Goal: Task Accomplishment & Management: Manage account settings

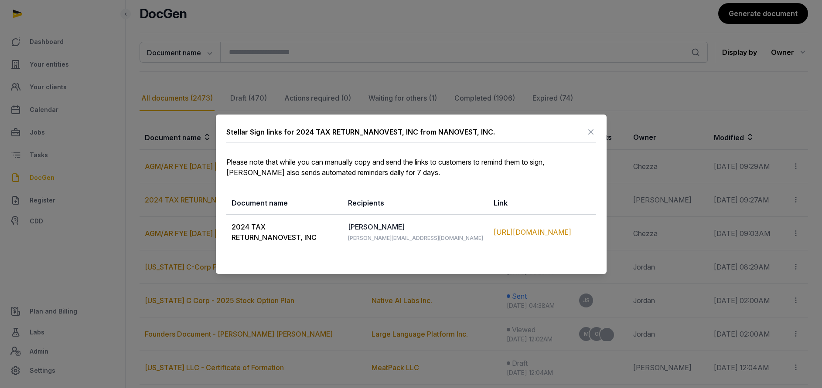
click at [592, 132] on icon at bounding box center [590, 132] width 10 height 14
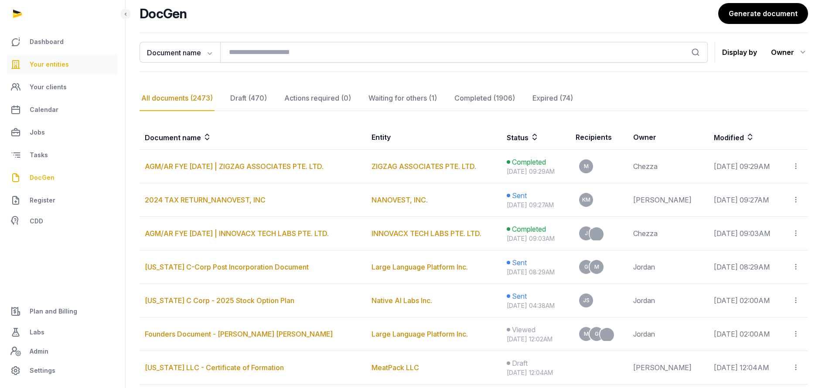
click at [51, 57] on link "Your entities" at bounding box center [62, 64] width 111 height 21
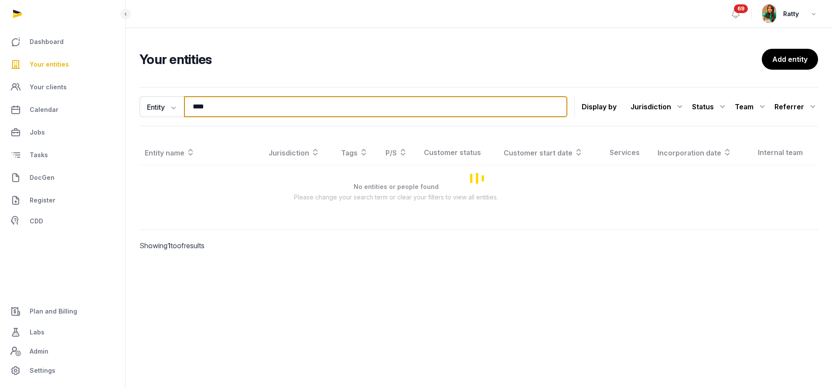
drag, startPoint x: 272, startPoint y: 108, endPoint x: -121, endPoint y: 74, distance: 395.0
click at [0, 74] on html "Dashboard Your entities Your clients Calendar Jobs Tasks DocGen Register CDD Pl…" at bounding box center [416, 194] width 832 height 388
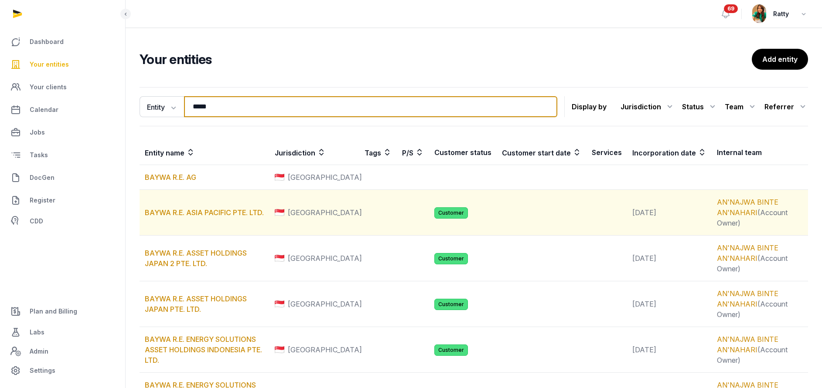
type input "**********"
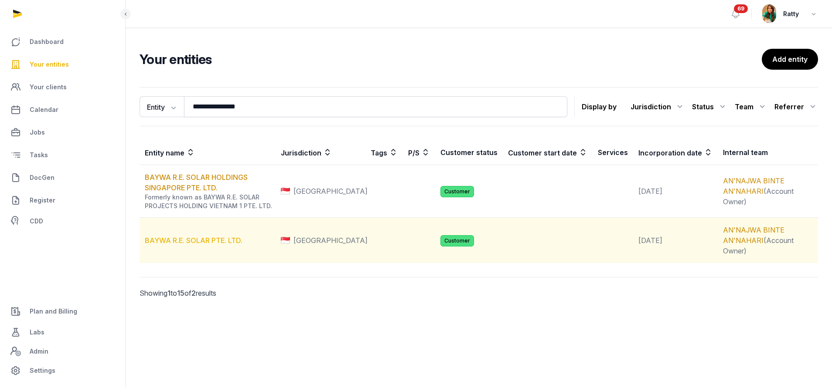
click at [200, 242] on link "BAYWA R.E. SOLAR PTE. LTD." at bounding box center [194, 240] width 98 height 9
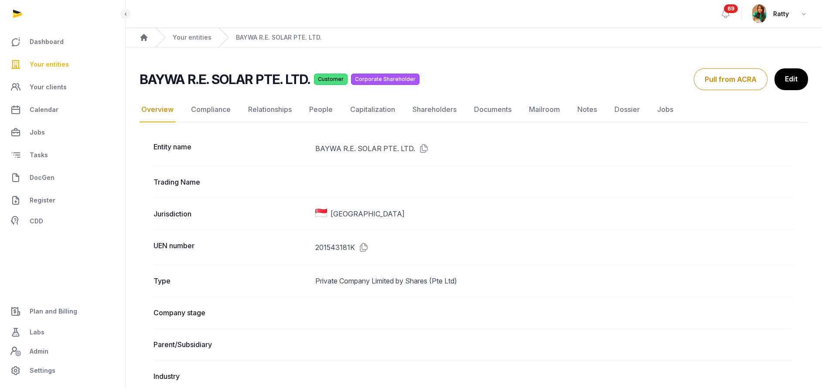
click at [36, 66] on span "Your entities" at bounding box center [49, 64] width 39 height 10
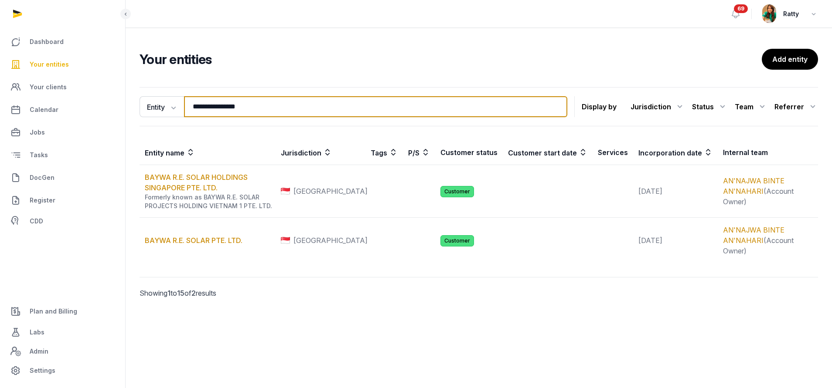
drag, startPoint x: 267, startPoint y: 105, endPoint x: -137, endPoint y: 31, distance: 410.9
click at [0, 31] on html "**********" at bounding box center [416, 194] width 832 height 388
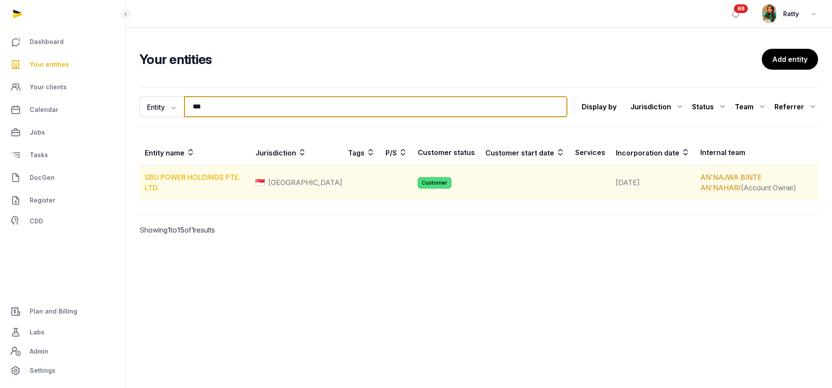
type input "***"
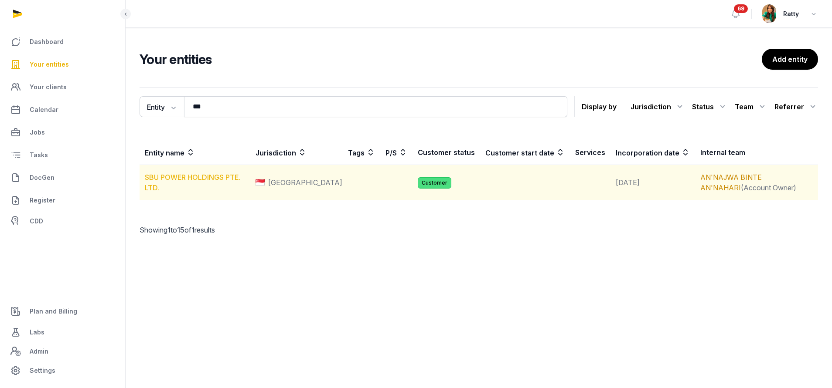
click at [179, 179] on link "SBU POWER HOLDINGS PTE. LTD." at bounding box center [192, 182] width 95 height 19
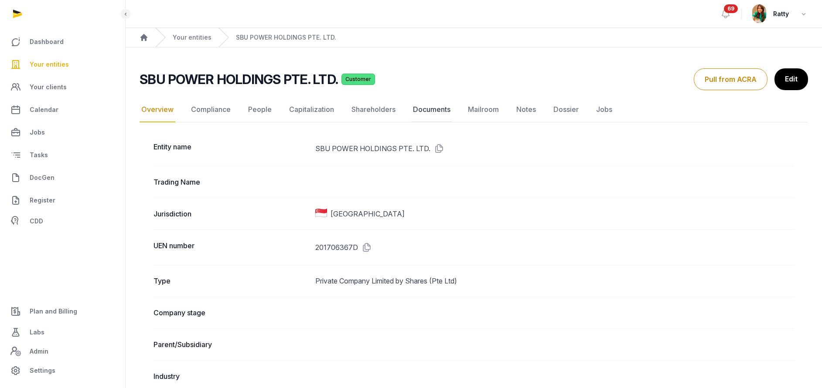
click at [433, 113] on link "Documents" at bounding box center [431, 109] width 41 height 25
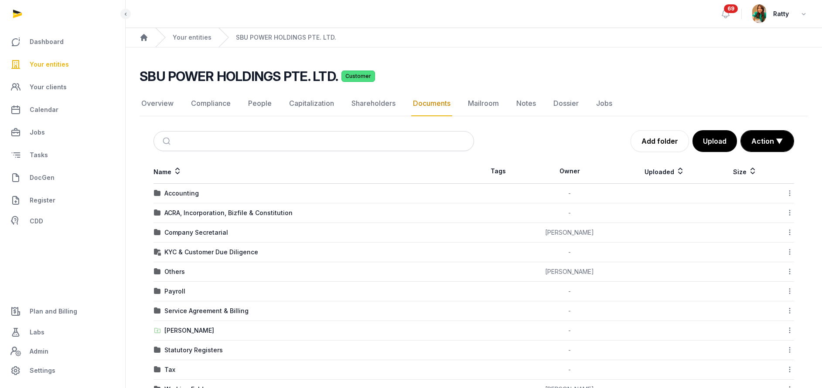
click at [184, 238] on td "Company Secretarial" at bounding box center [313, 233] width 320 height 20
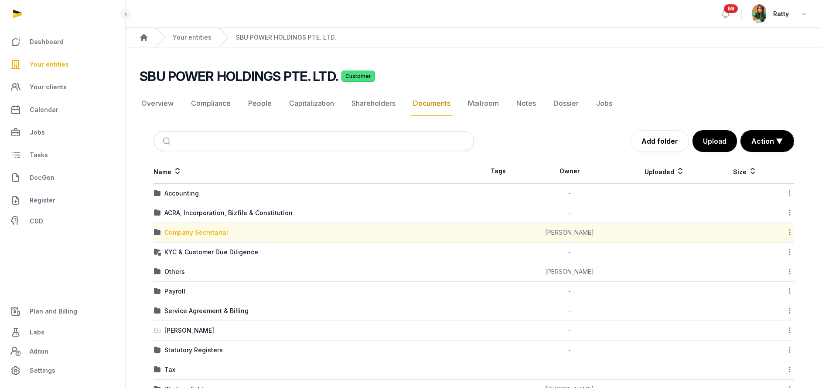
click at [183, 231] on div "Company Secretarial" at bounding box center [196, 232] width 64 height 9
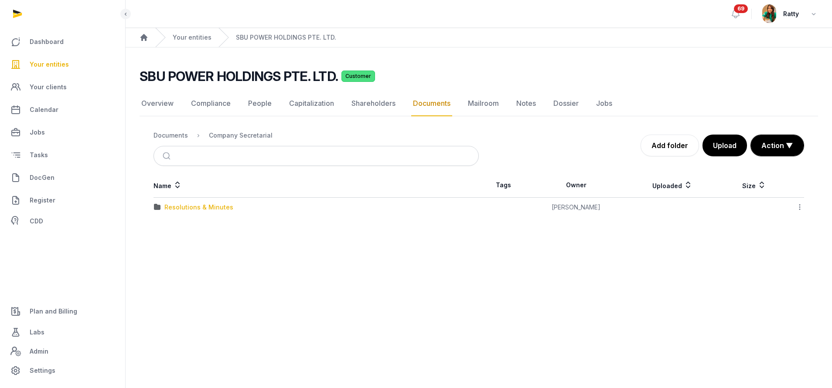
click at [180, 204] on div "Resolutions & Minutes" at bounding box center [198, 207] width 69 height 9
click at [175, 243] on div "2025" at bounding box center [171, 246] width 15 height 9
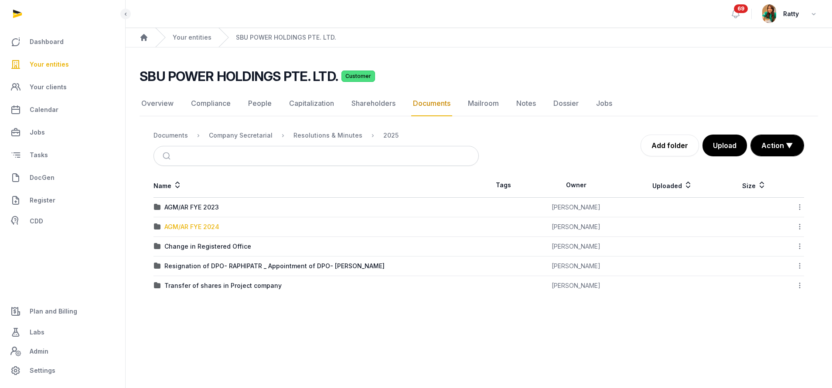
click at [190, 226] on div "AGM/AR FYE 2024" at bounding box center [191, 227] width 55 height 9
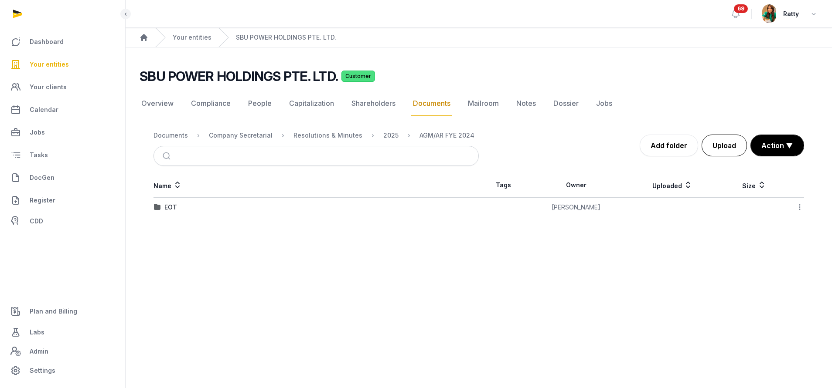
click at [721, 144] on button "Upload" at bounding box center [723, 146] width 45 height 22
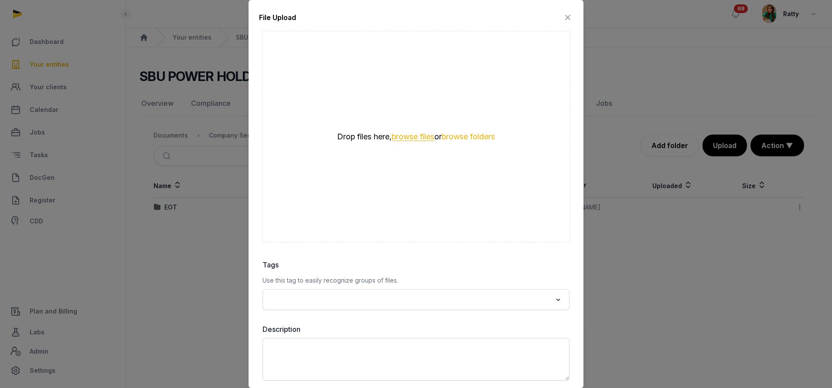
click at [414, 138] on button "browse files" at bounding box center [412, 137] width 43 height 8
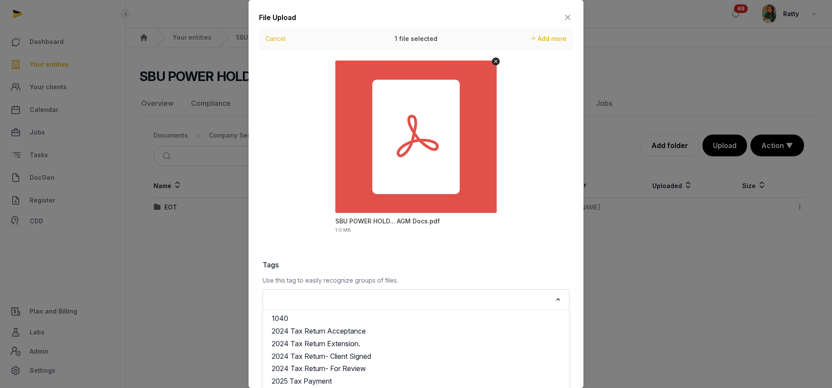
click at [404, 303] on input "Search for option" at bounding box center [410, 300] width 284 height 12
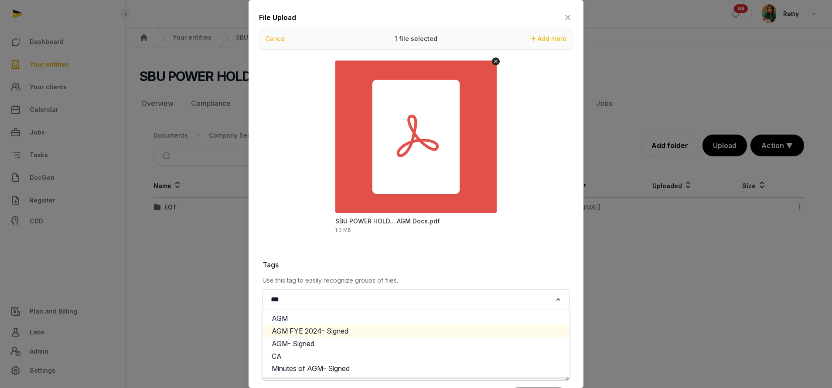
click at [333, 330] on li "AGM FYE 2024- Signed" at bounding box center [416, 331] width 306 height 13
type input "***"
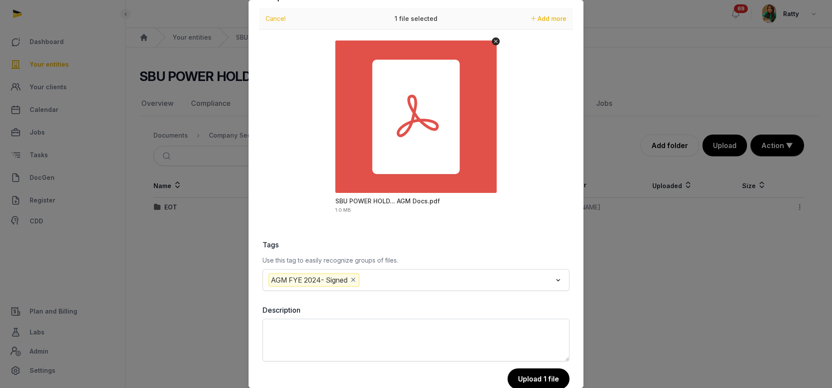
scroll to position [39, 0]
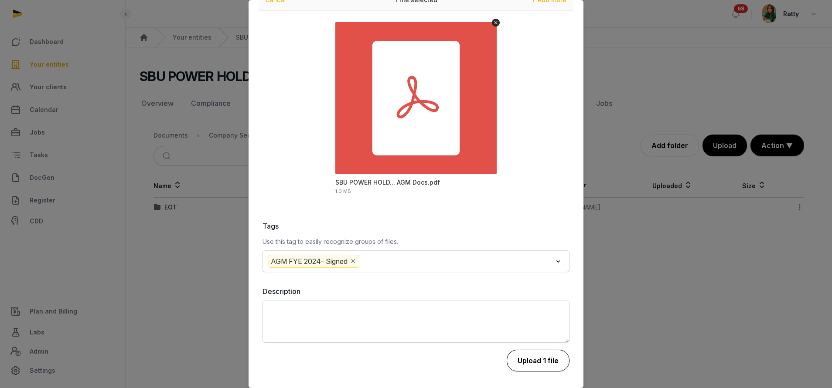
click at [541, 363] on button "Upload 1 file" at bounding box center [538, 361] width 63 height 22
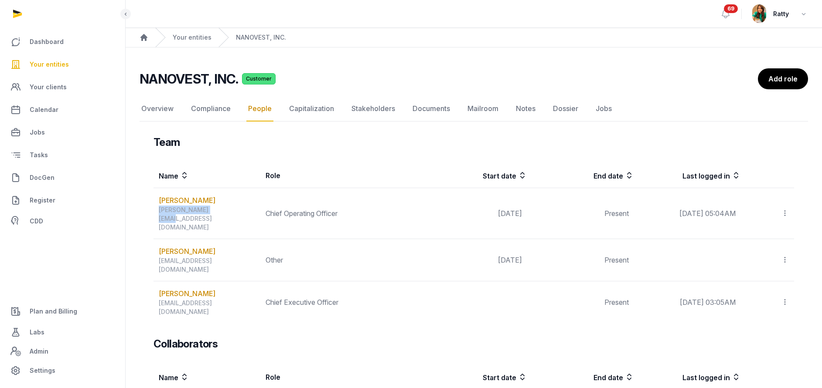
click at [51, 65] on span "Your entities" at bounding box center [49, 64] width 39 height 10
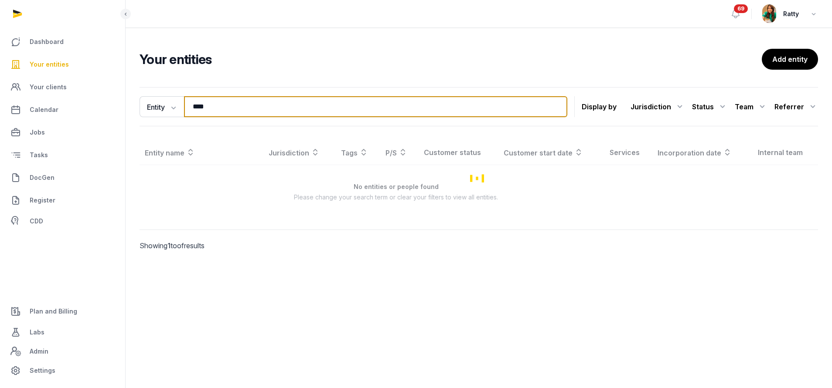
drag, startPoint x: 233, startPoint y: 115, endPoint x: 0, endPoint y: 90, distance: 234.1
click at [0, 92] on div "Dashboard Your entities Your clients Calendar Jobs Tasks DocGen Register CDD Pl…" at bounding box center [416, 194] width 832 height 388
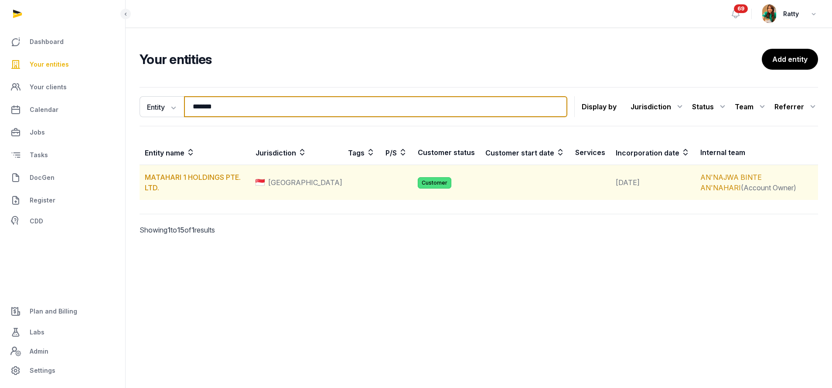
type input "**********"
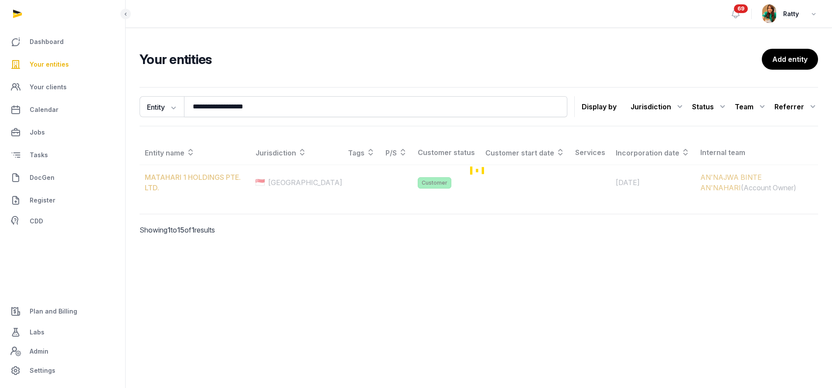
click at [182, 183] on div "Loading" at bounding box center [478, 170] width 678 height 60
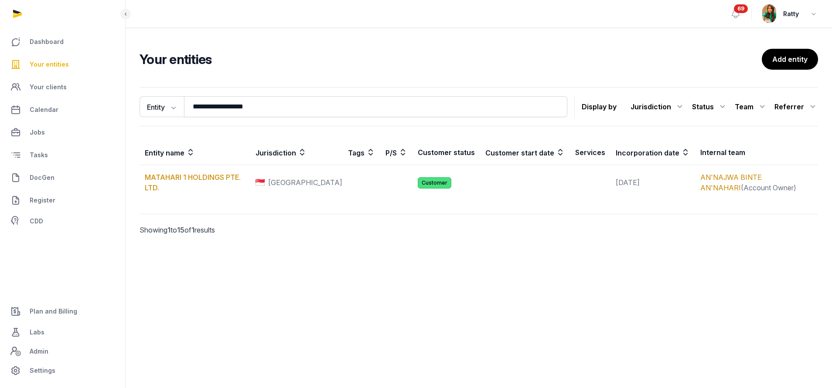
click at [184, 182] on td "MATAHARI 1 HOLDINGS PTE. LTD." at bounding box center [194, 182] width 111 height 35
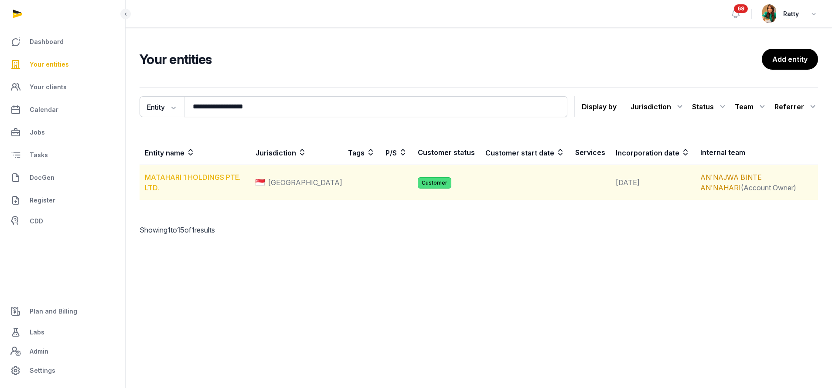
click at [185, 180] on link "MATAHARI 1 HOLDINGS PTE. LTD." at bounding box center [193, 182] width 96 height 19
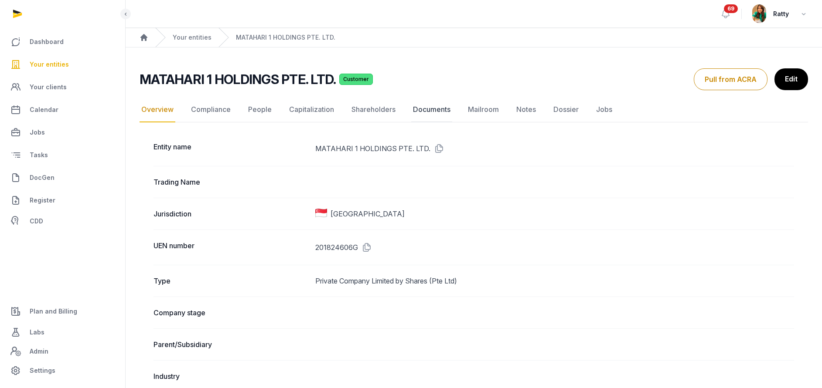
click at [421, 109] on link "Documents" at bounding box center [431, 109] width 41 height 25
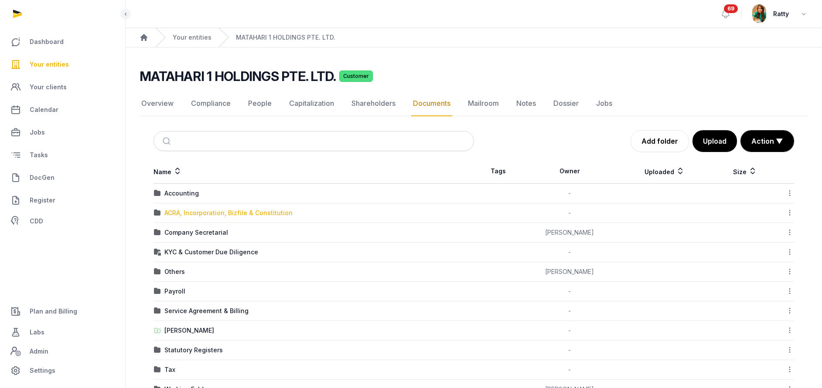
click at [188, 214] on div "ACRA, Incorporation, Bizfile & Constitution" at bounding box center [228, 213] width 128 height 9
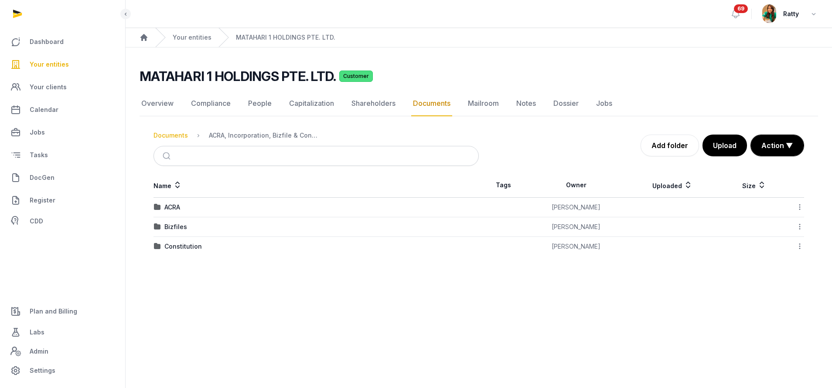
click at [184, 136] on div "Documents" at bounding box center [170, 135] width 34 height 9
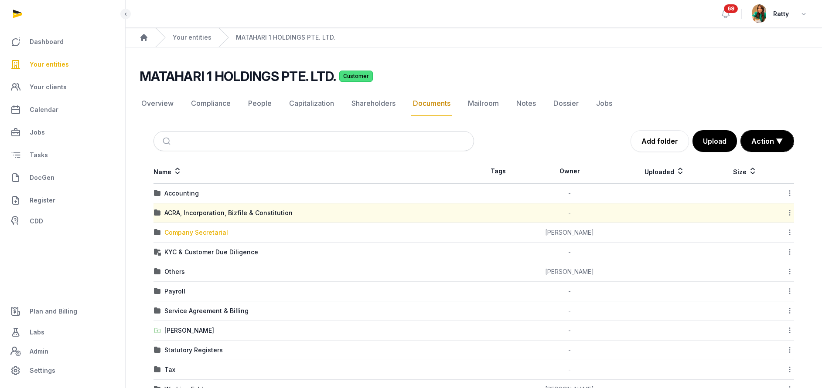
click at [193, 233] on div "Company Secretarial" at bounding box center [196, 232] width 64 height 9
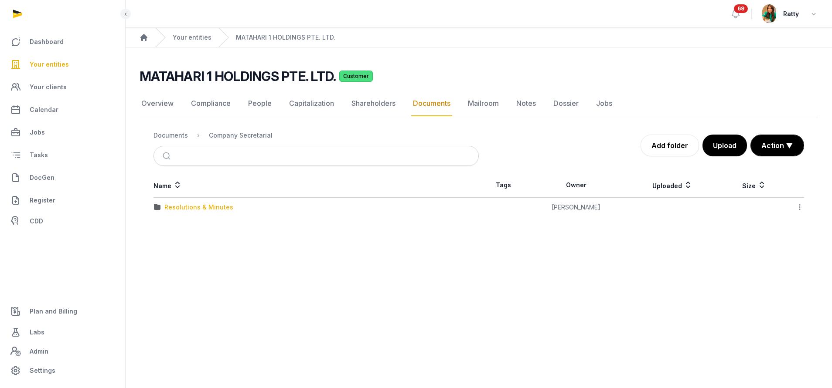
click at [192, 207] on div "Resolutions & Minutes" at bounding box center [198, 207] width 69 height 9
click at [169, 247] on div "2025" at bounding box center [171, 246] width 15 height 9
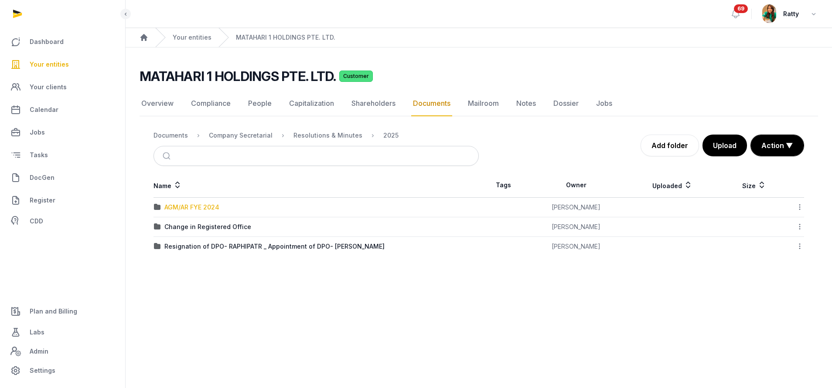
click at [193, 208] on div "AGM/AR FYE 2024" at bounding box center [191, 207] width 55 height 9
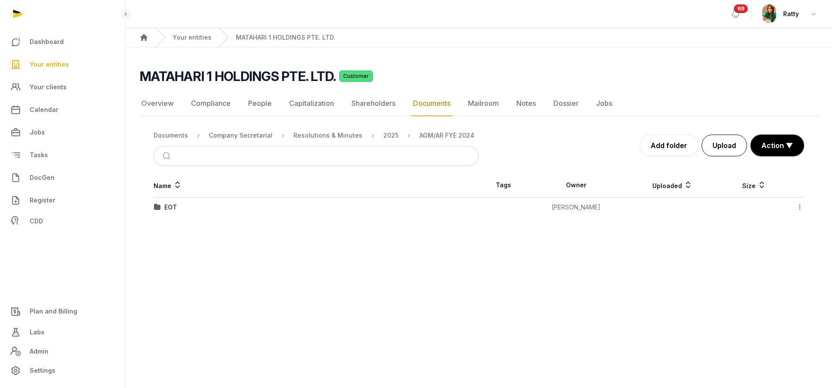
click at [730, 147] on button "Upload" at bounding box center [723, 146] width 45 height 22
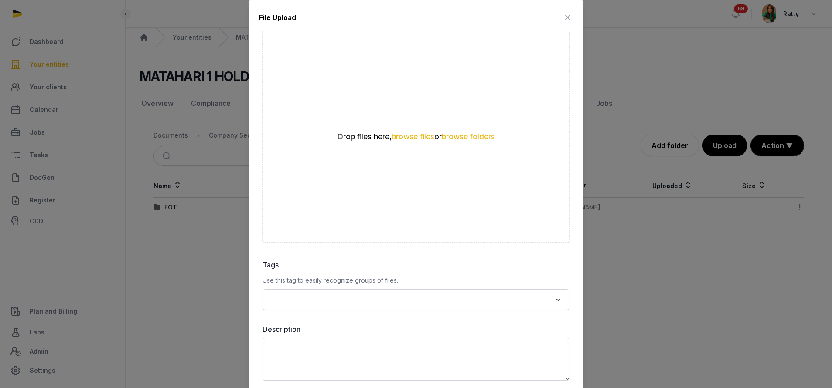
click at [400, 138] on button "browse files" at bounding box center [412, 137] width 43 height 8
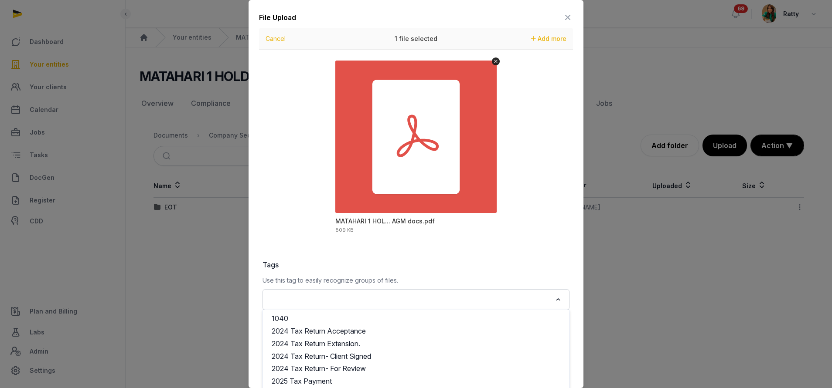
click at [319, 296] on input "Search for option" at bounding box center [410, 300] width 284 height 12
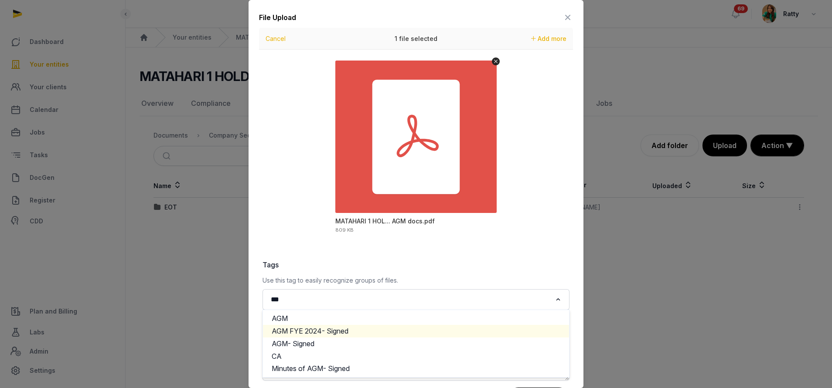
click at [333, 333] on li "AGM FYE 2024- Signed" at bounding box center [416, 331] width 306 height 13
type input "***"
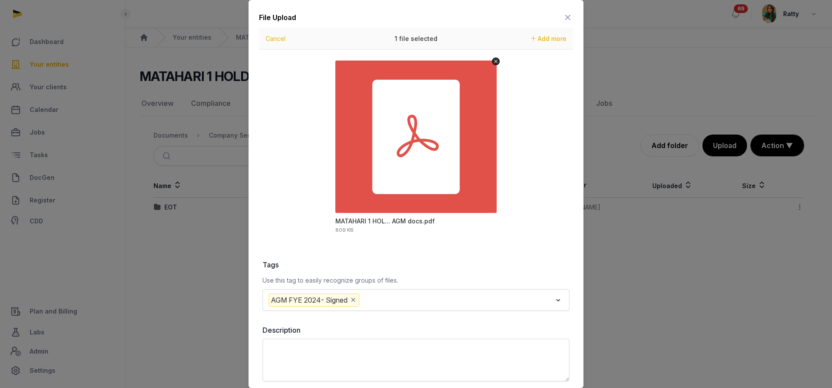
scroll to position [39, 0]
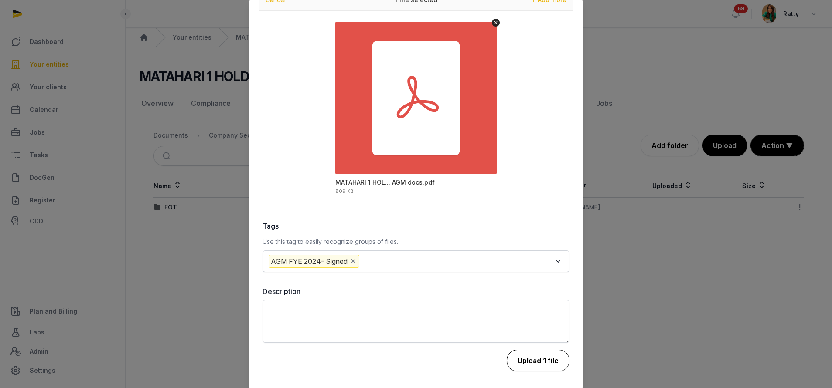
click at [547, 371] on button "Upload 1 file" at bounding box center [538, 361] width 63 height 22
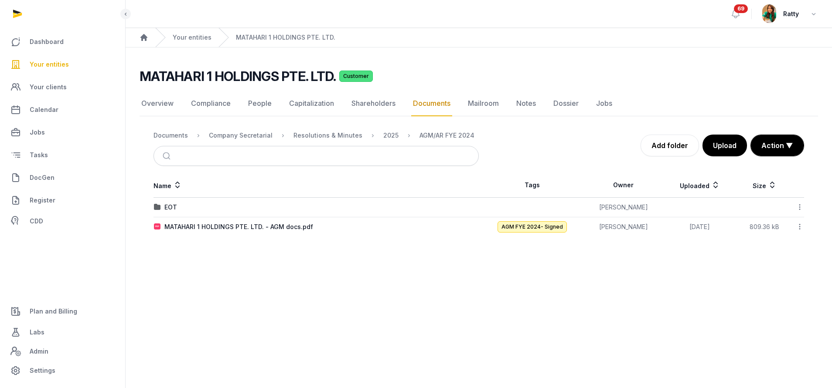
click at [60, 54] on link "Your entities" at bounding box center [62, 64] width 111 height 21
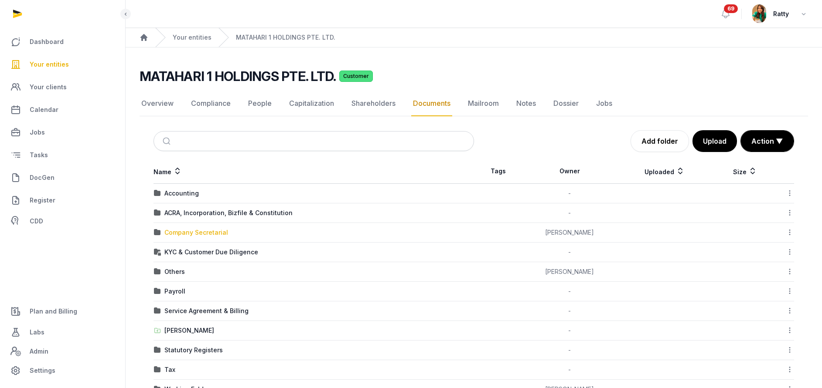
click at [177, 235] on div "Company Secretarial" at bounding box center [196, 232] width 64 height 9
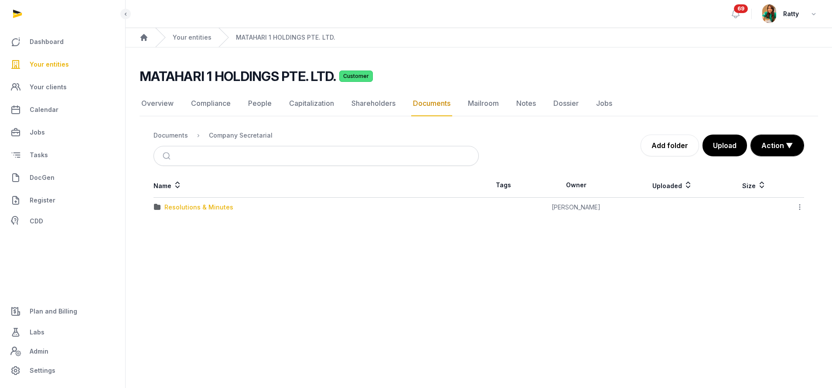
click at [183, 206] on div "Resolutions & Minutes" at bounding box center [198, 207] width 69 height 9
click at [173, 248] on div "2025" at bounding box center [171, 246] width 15 height 9
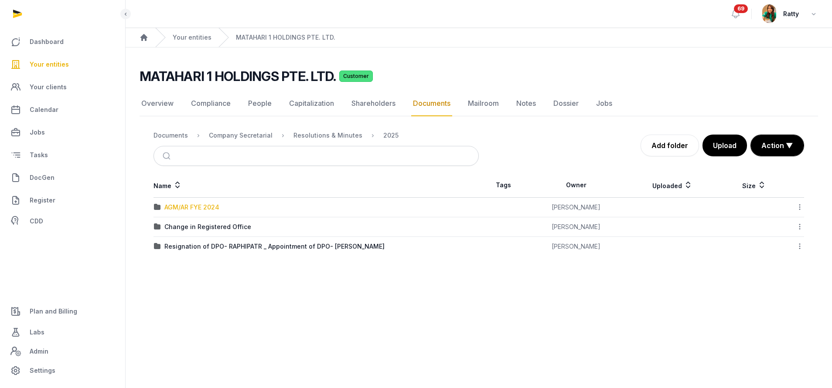
click at [203, 204] on div "AGM/AR FYE 2024" at bounding box center [191, 207] width 55 height 9
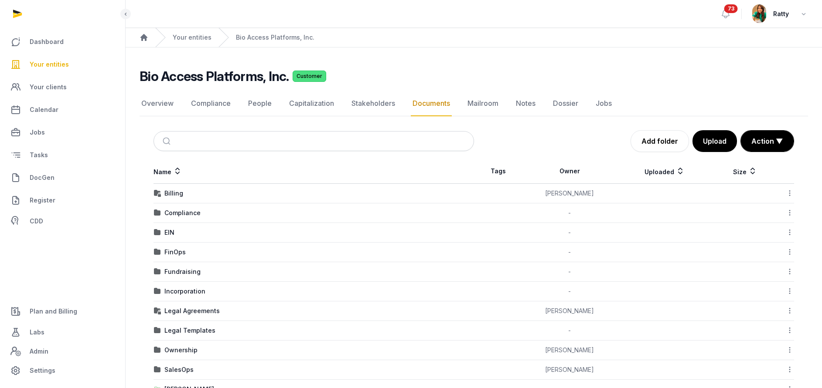
drag, startPoint x: 0, startPoint y: 0, endPoint x: 41, endPoint y: 69, distance: 80.7
click at [41, 69] on span "Your entities" at bounding box center [49, 64] width 39 height 10
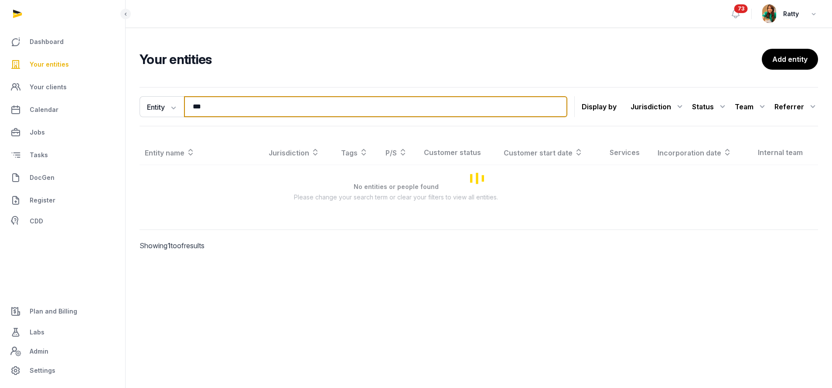
drag, startPoint x: 229, startPoint y: 110, endPoint x: -89, endPoint y: 89, distance: 318.5
click at [0, 89] on html "Dashboard Your entities Your clients Calendar Jobs Tasks DocGen Register CDD Pl…" at bounding box center [416, 194] width 832 height 388
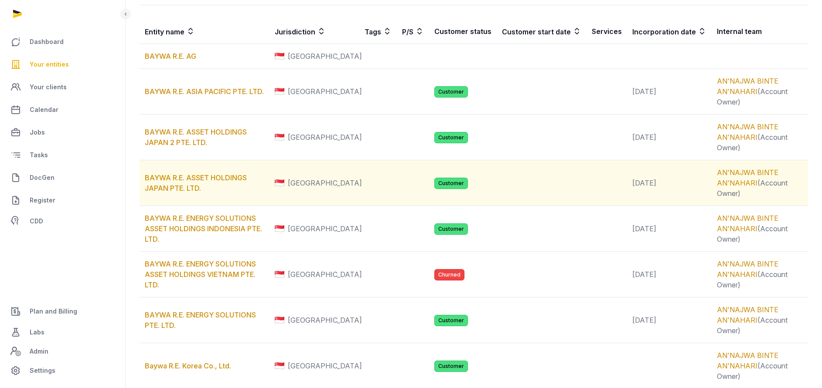
scroll to position [131, 0]
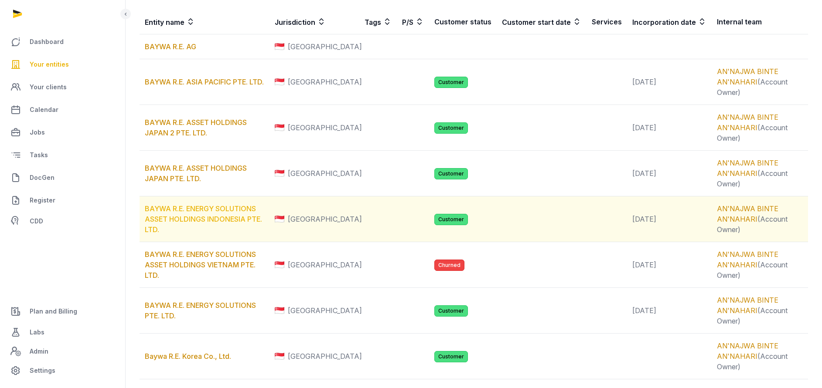
type input "*****"
click at [204, 217] on link "BAYWA R.E. ENERGY SOLUTIONS ASSET HOLDINGS INDONESIA PTE. LTD." at bounding box center [203, 219] width 117 height 30
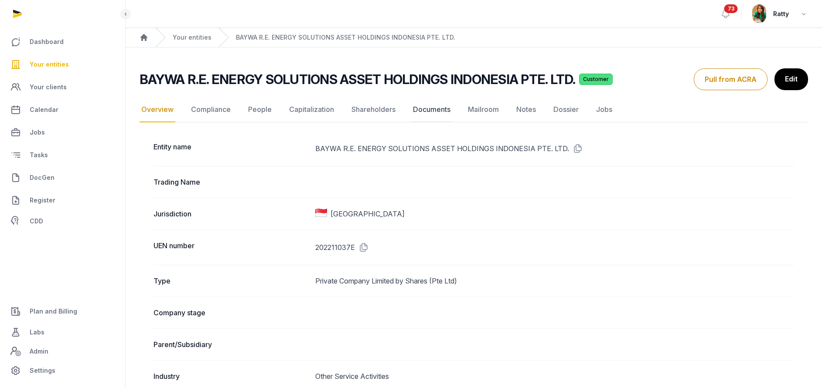
click at [429, 111] on link "Documents" at bounding box center [431, 109] width 41 height 25
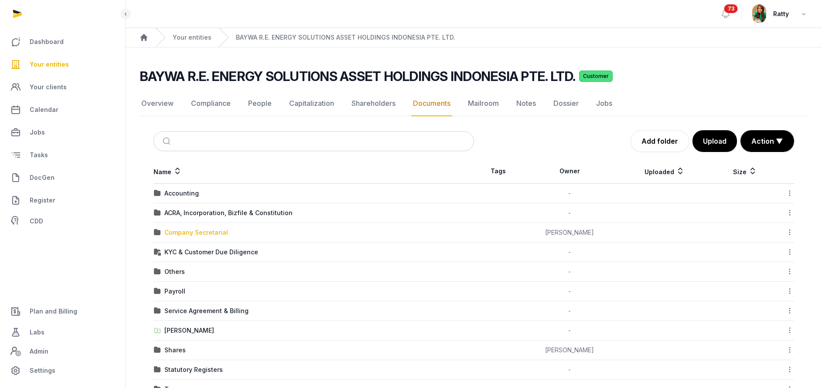
click at [190, 233] on div "Company Secretarial" at bounding box center [196, 232] width 64 height 9
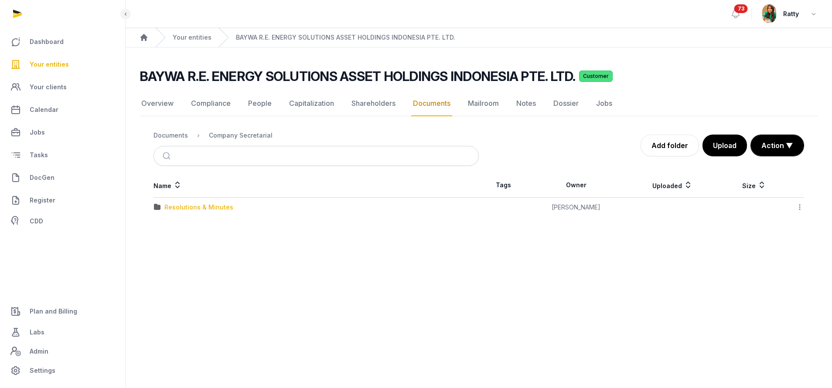
click at [181, 209] on div "Resolutions & Minutes" at bounding box center [198, 207] width 69 height 9
click at [168, 242] on td "2025" at bounding box center [315, 247] width 325 height 20
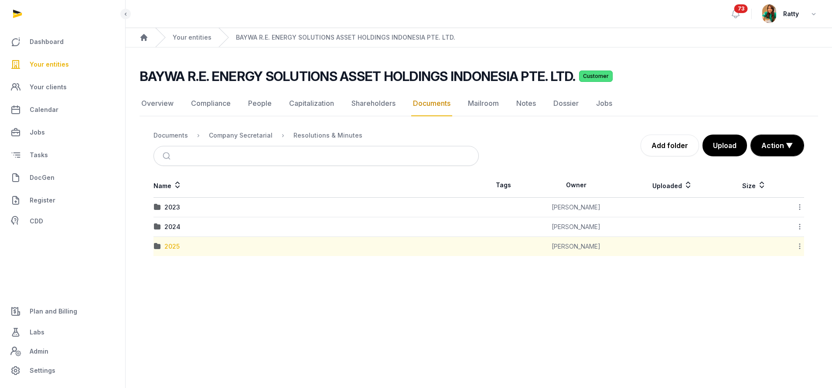
click at [169, 248] on div "2025" at bounding box center [171, 246] width 15 height 9
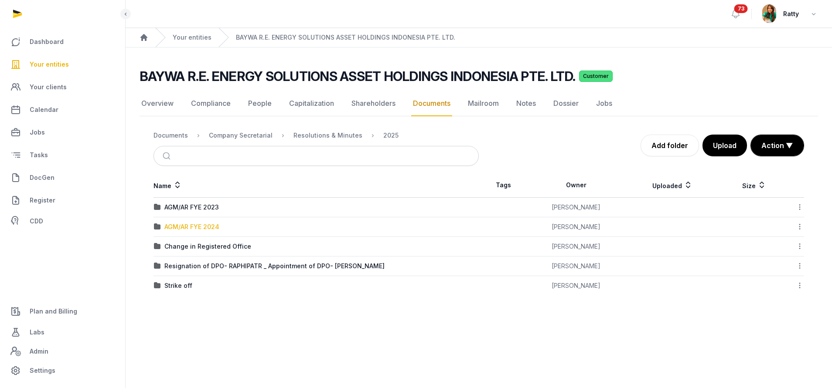
click at [193, 227] on div "AGM/AR FYE 2024" at bounding box center [191, 227] width 55 height 9
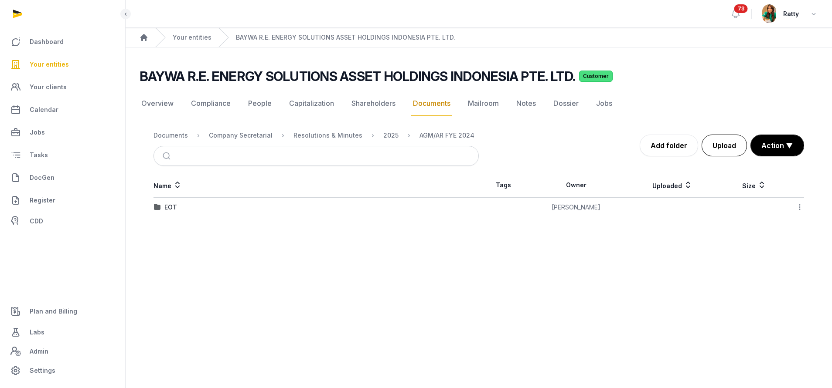
click at [718, 147] on button "Upload" at bounding box center [723, 146] width 45 height 22
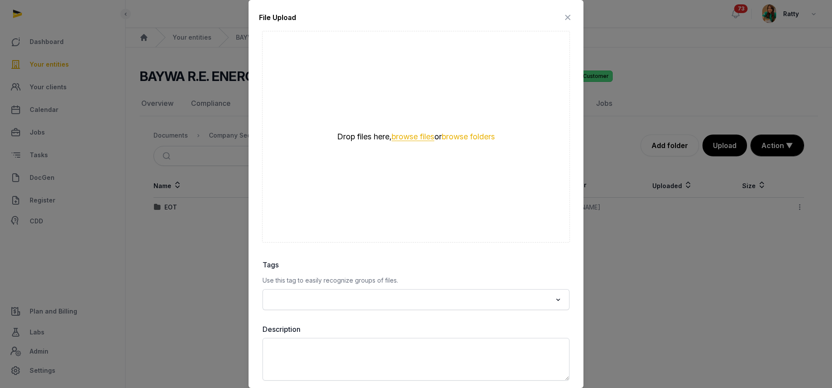
click at [404, 135] on button "browse files" at bounding box center [412, 137] width 43 height 8
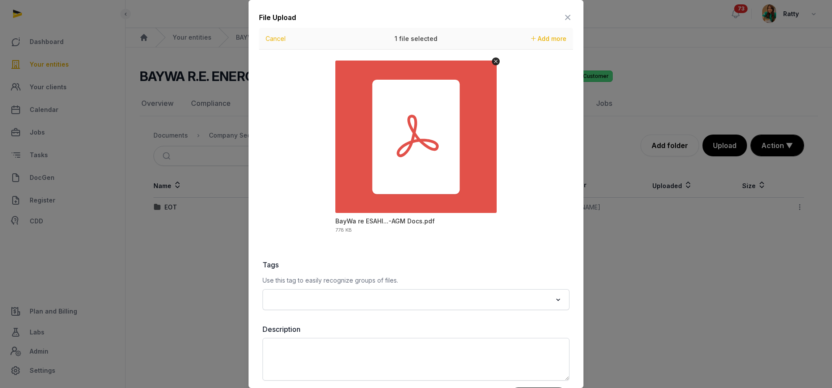
click at [367, 303] on input "Search for option" at bounding box center [410, 300] width 284 height 12
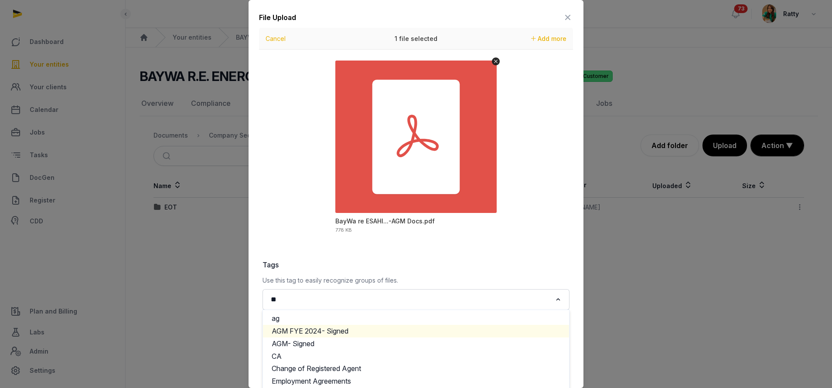
click at [361, 333] on li "AGM FYE 2024- Signed" at bounding box center [416, 331] width 306 height 13
type input "**"
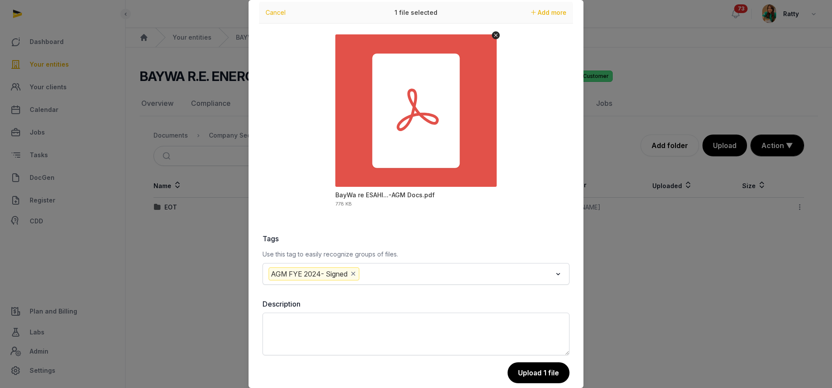
scroll to position [39, 0]
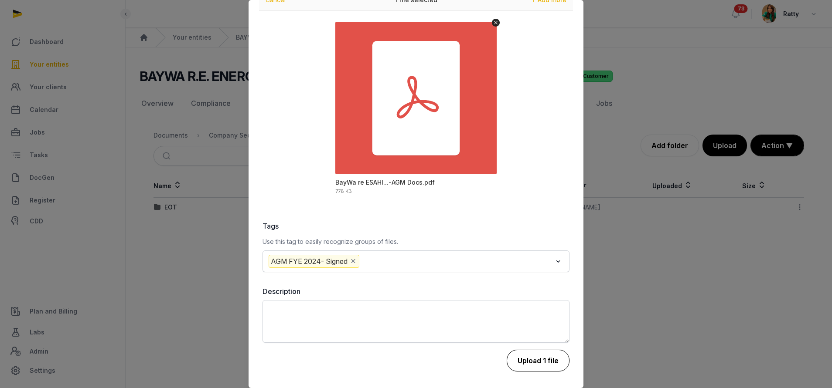
click at [531, 362] on button "Upload 1 file" at bounding box center [538, 361] width 63 height 22
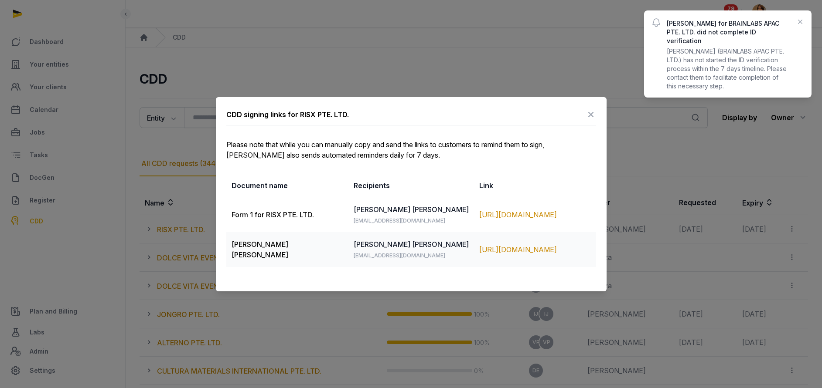
click at [590, 113] on icon at bounding box center [590, 115] width 10 height 14
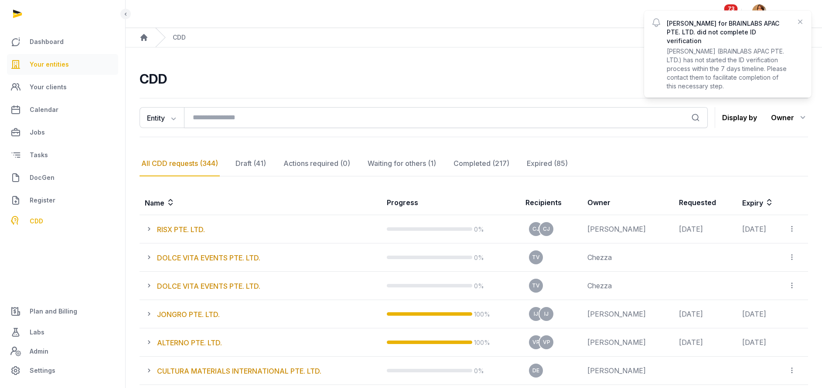
click at [51, 63] on span "Your entities" at bounding box center [49, 64] width 39 height 10
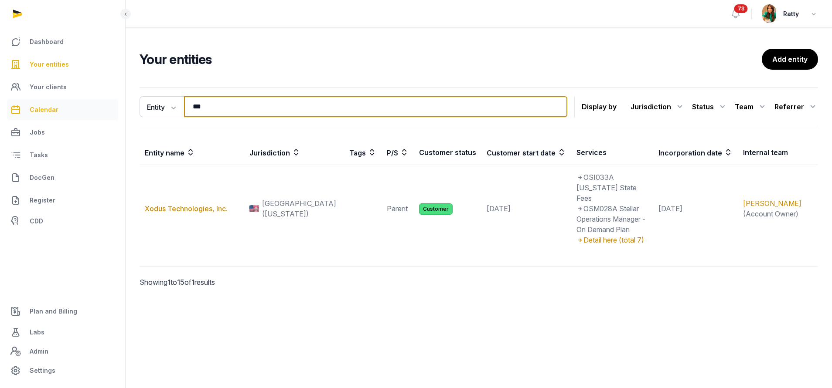
drag, startPoint x: 230, startPoint y: 109, endPoint x: 32, endPoint y: 112, distance: 197.9
click at [32, 112] on div "Dashboard Your entities Your clients Calendar Jobs Tasks DocGen Register CDD Pl…" at bounding box center [416, 194] width 832 height 388
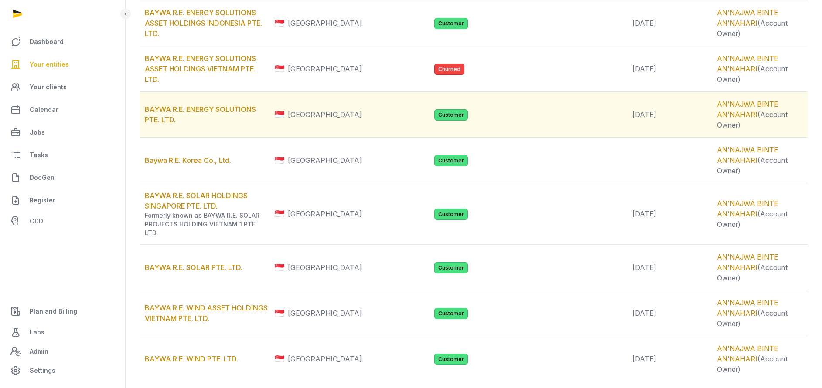
scroll to position [389, 0]
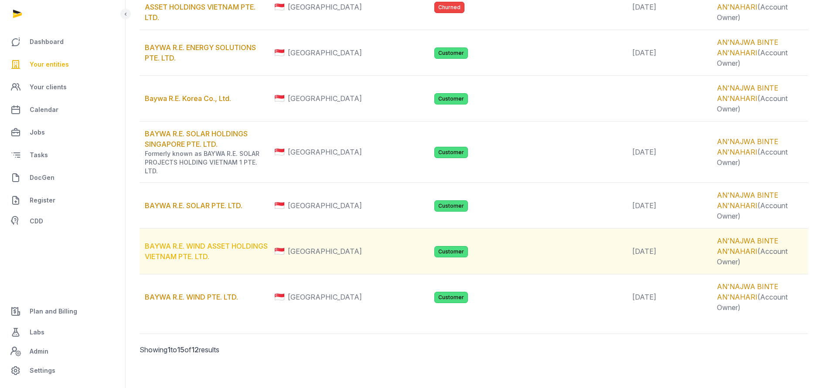
type input "*****"
click at [195, 242] on link "BAYWA R.E. WIND ASSET HOLDINGS VIETNAM PTE. LTD." at bounding box center [206, 251] width 123 height 19
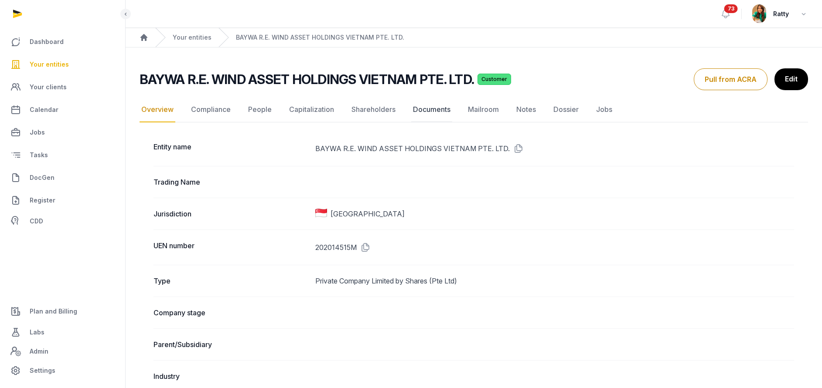
click at [431, 110] on link "Documents" at bounding box center [431, 109] width 41 height 25
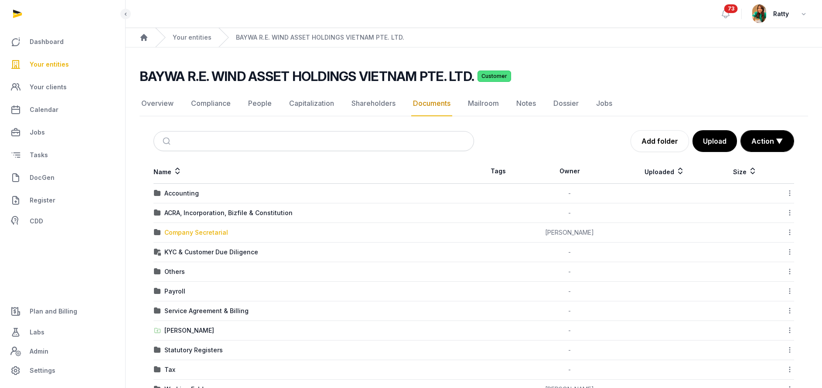
click at [184, 232] on div "Company Secretarial" at bounding box center [196, 232] width 64 height 9
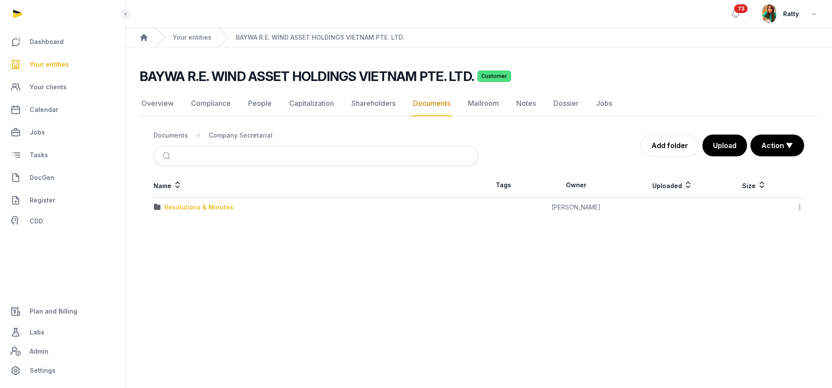
click at [188, 209] on div "Resolutions & Minutes" at bounding box center [198, 207] width 69 height 9
click at [171, 245] on div "2025" at bounding box center [171, 246] width 15 height 9
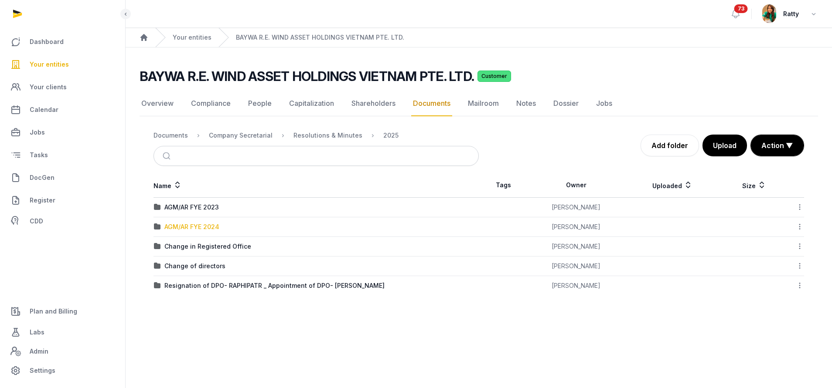
click at [180, 227] on div "AGM/AR FYE 2024" at bounding box center [191, 227] width 55 height 9
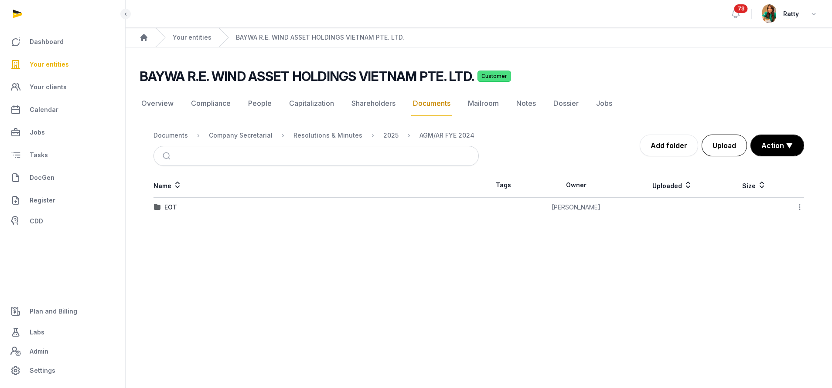
click at [719, 153] on button "Upload" at bounding box center [723, 146] width 45 height 22
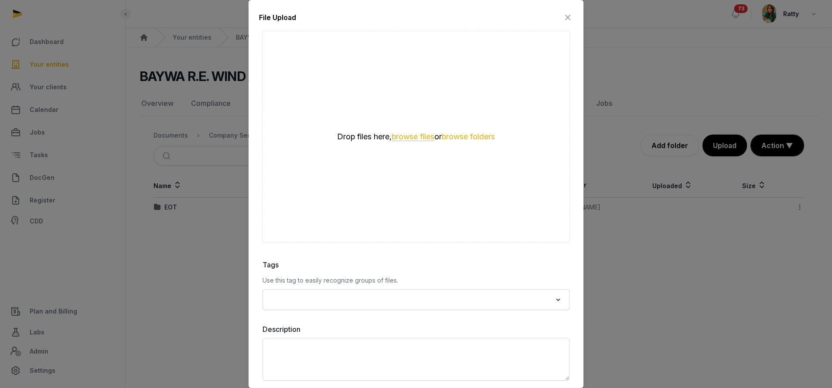
click at [407, 139] on button "browse files" at bounding box center [412, 137] width 43 height 8
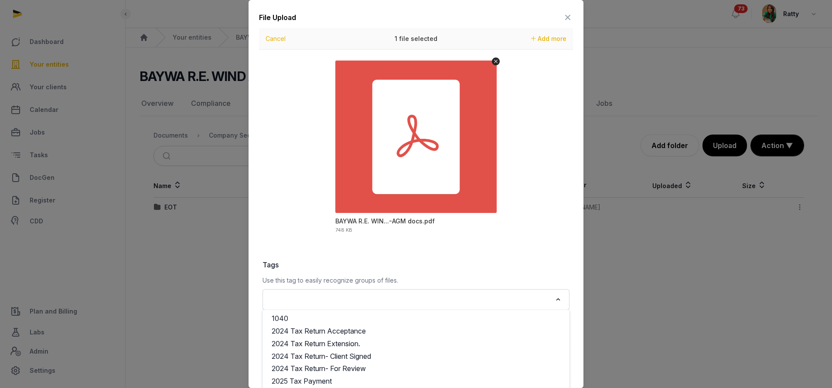
click at [332, 301] on input "Search for option" at bounding box center [410, 300] width 284 height 12
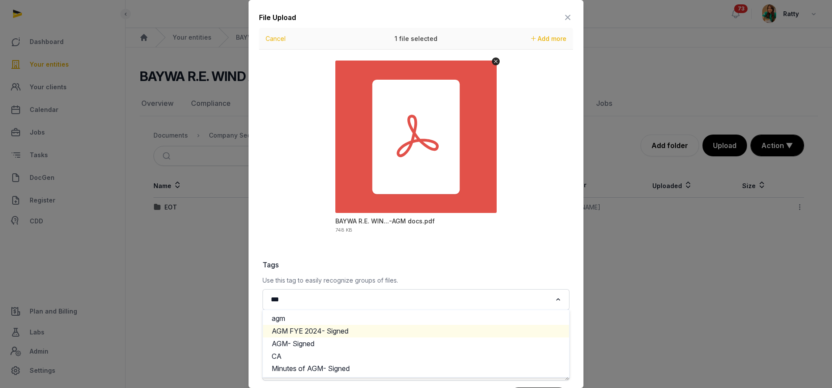
click at [326, 330] on li "AGM FYE 2024- Signed" at bounding box center [416, 331] width 306 height 13
type input "***"
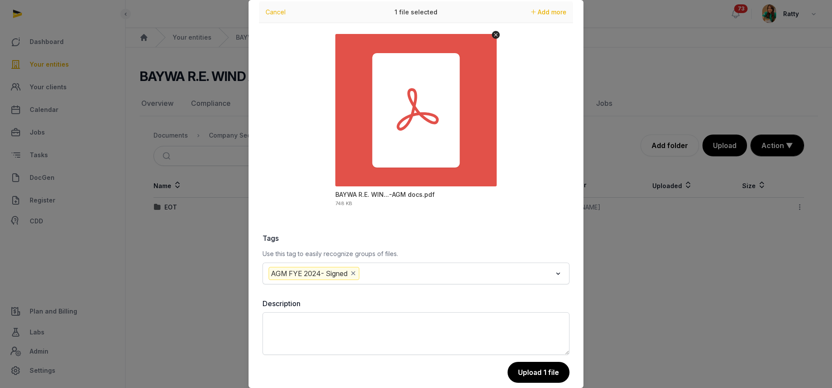
scroll to position [39, 0]
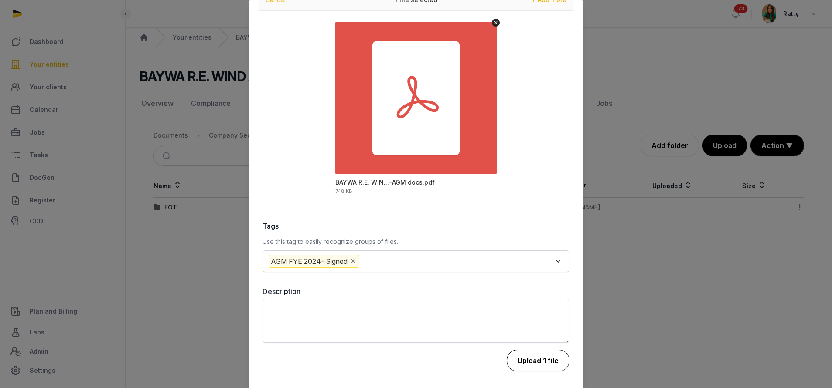
click at [507, 363] on button "Upload 1 file" at bounding box center [538, 361] width 63 height 22
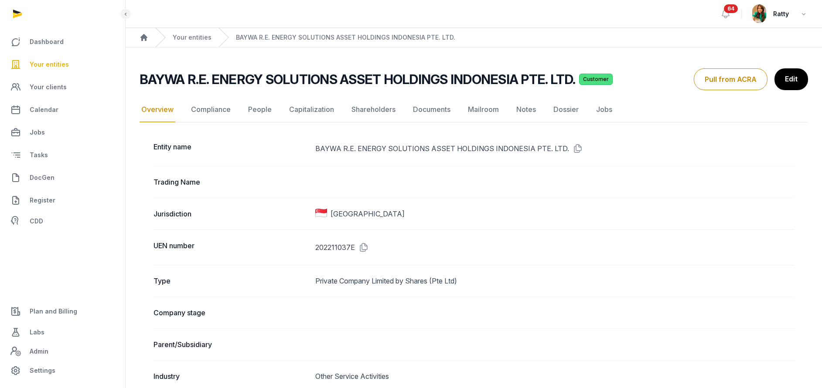
click at [65, 66] on span "Your entities" at bounding box center [49, 64] width 39 height 10
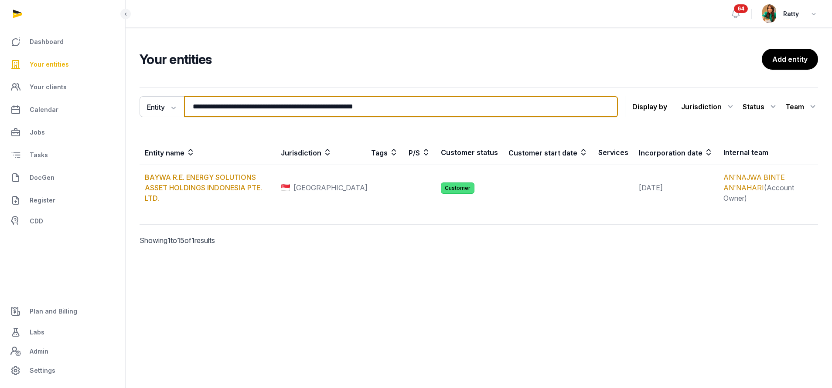
drag, startPoint x: 401, startPoint y: 106, endPoint x: -75, endPoint y: 103, distance: 476.9
click at [0, 103] on html "**********" at bounding box center [416, 194] width 832 height 388
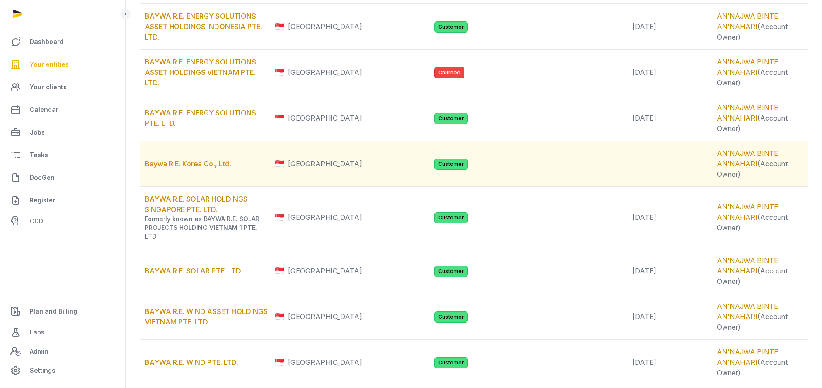
scroll to position [327, 0]
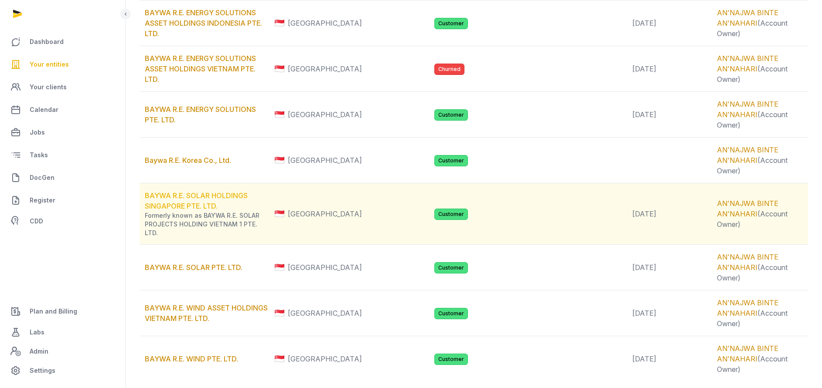
type input "****"
click at [248, 197] on link "BAYWA R.E. SOLAR HOLDINGS SINGAPORE PTE. LTD." at bounding box center [196, 200] width 103 height 19
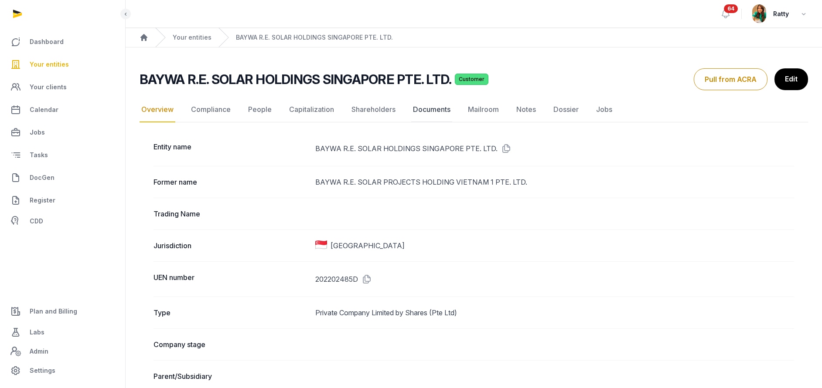
click at [426, 112] on link "Documents" at bounding box center [431, 109] width 41 height 25
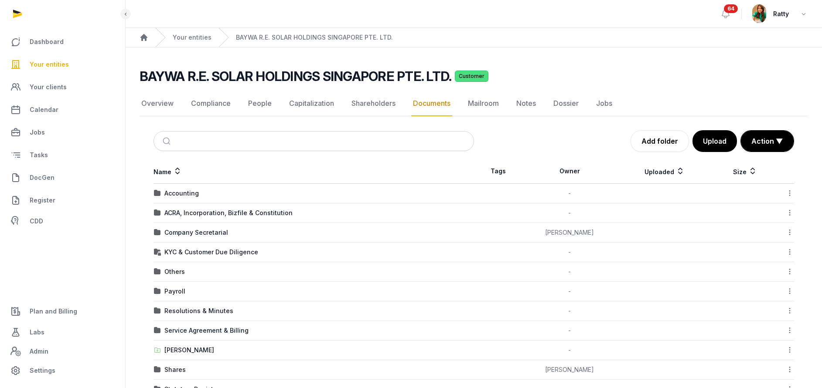
click at [186, 231] on div "Company Secretarial" at bounding box center [196, 232] width 64 height 9
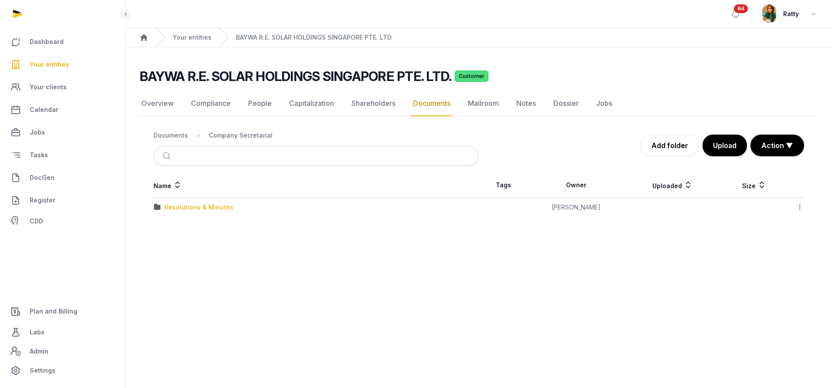
click at [179, 211] on div "Resolutions & Minutes" at bounding box center [198, 207] width 69 height 9
click at [177, 226] on div "2025" at bounding box center [171, 227] width 15 height 9
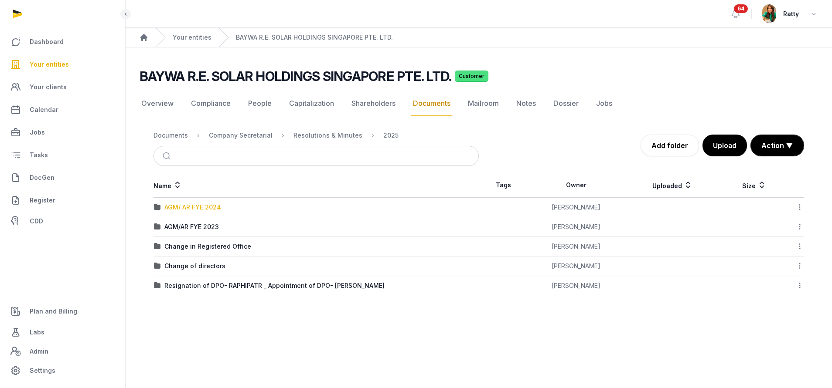
click at [180, 206] on div "AGM/ AR FYE 2024" at bounding box center [192, 207] width 57 height 9
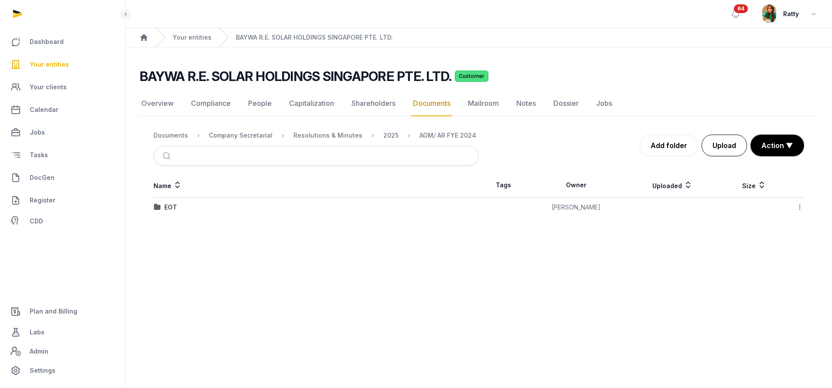
click at [735, 143] on button "Upload" at bounding box center [723, 146] width 45 height 22
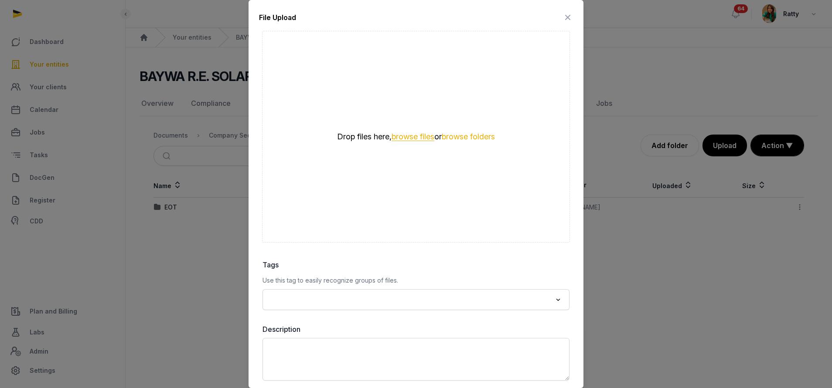
click at [408, 138] on button "browse files" at bounding box center [412, 137] width 43 height 8
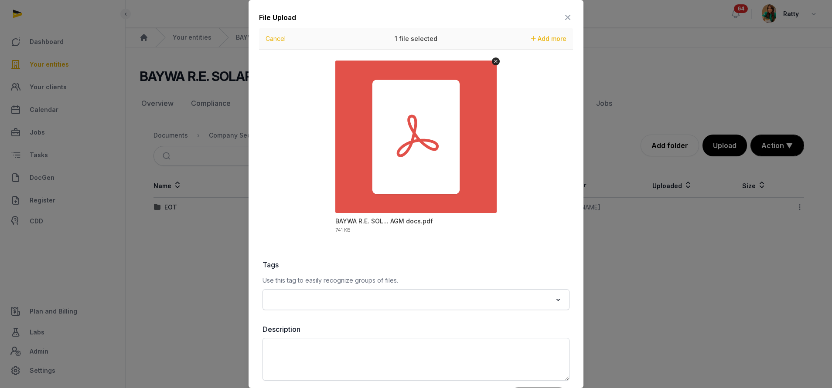
click at [441, 298] on input "Search for option" at bounding box center [410, 300] width 284 height 12
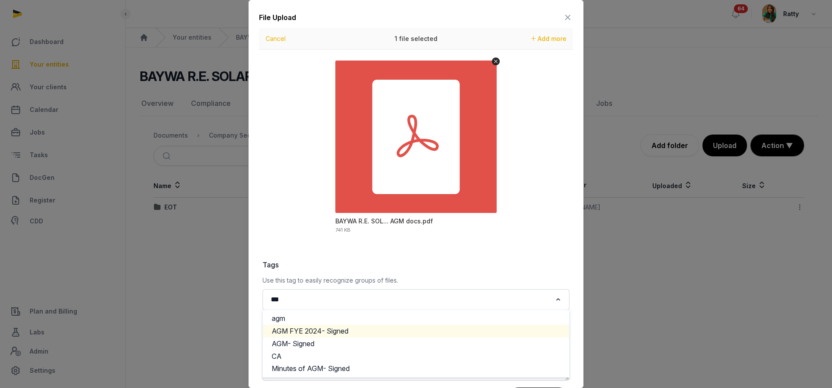
click at [336, 334] on li "AGM FYE 2024- Signed" at bounding box center [416, 331] width 306 height 13
type input "***"
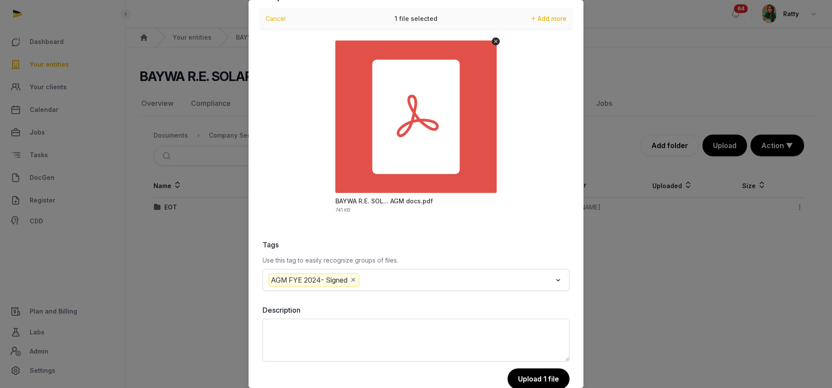
scroll to position [39, 0]
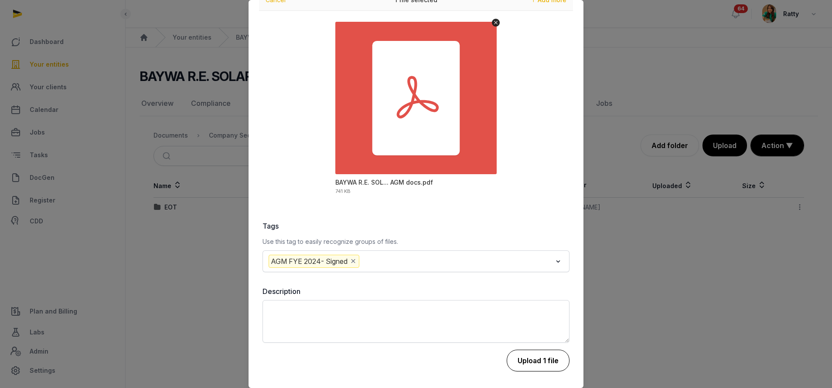
click at [533, 366] on button "Upload 1 file" at bounding box center [538, 361] width 63 height 22
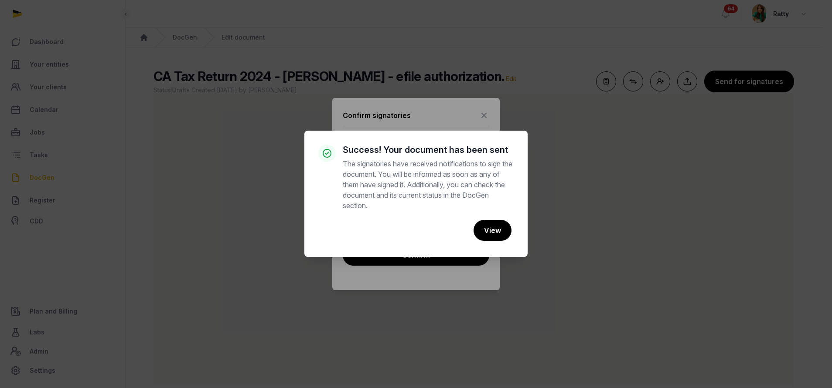
click at [495, 229] on button "View" at bounding box center [492, 230] width 38 height 21
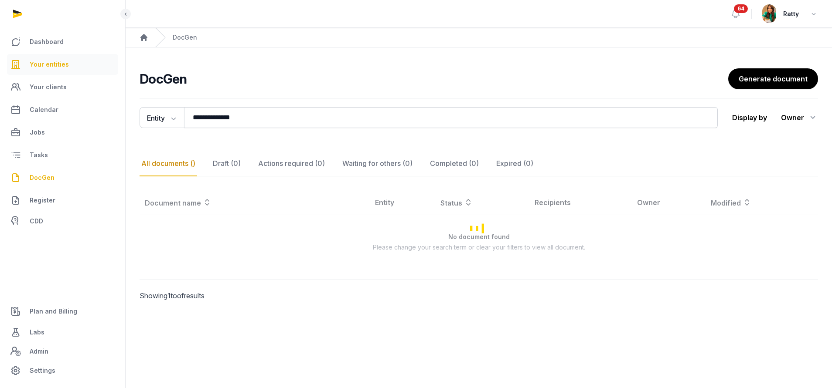
click at [49, 64] on span "Your entities" at bounding box center [49, 64] width 39 height 10
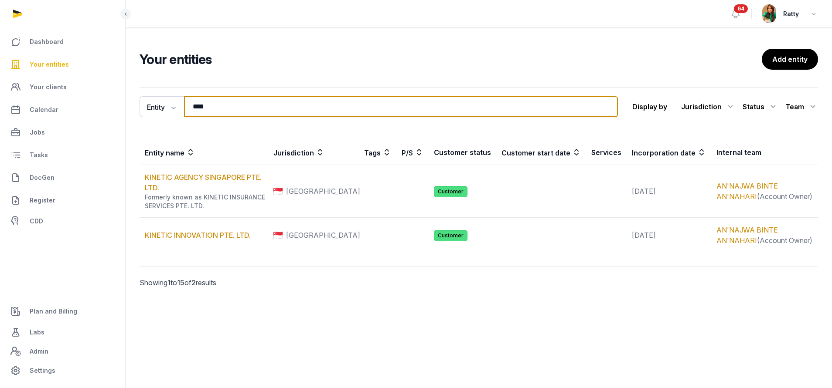
drag, startPoint x: 224, startPoint y: 105, endPoint x: -43, endPoint y: 95, distance: 267.4
click at [0, 95] on html "Dashboard Your entities Your clients Calendar Jobs Tasks DocGen Register CDD Pl…" at bounding box center [416, 194] width 832 height 388
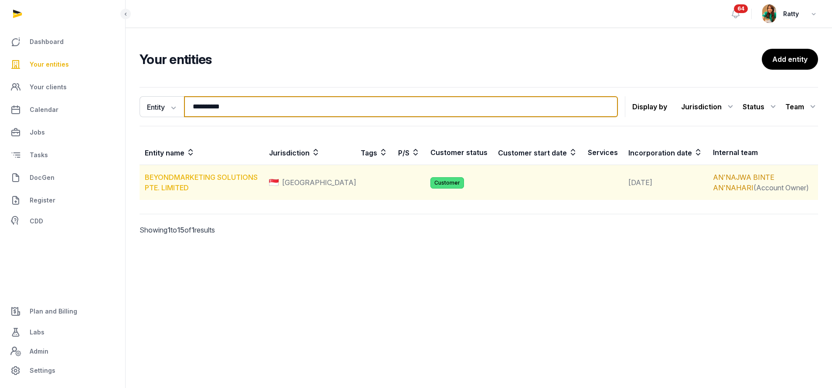
type input "**********"
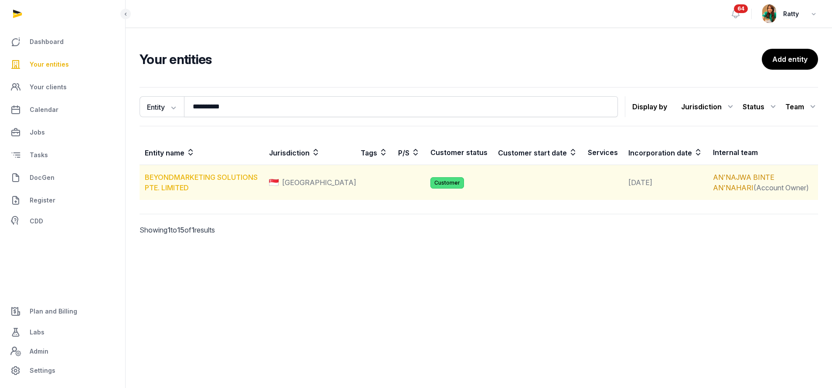
click at [216, 180] on link "BEYONDMARKETING SOLUTIONS PTE. LIMITED" at bounding box center [201, 182] width 113 height 19
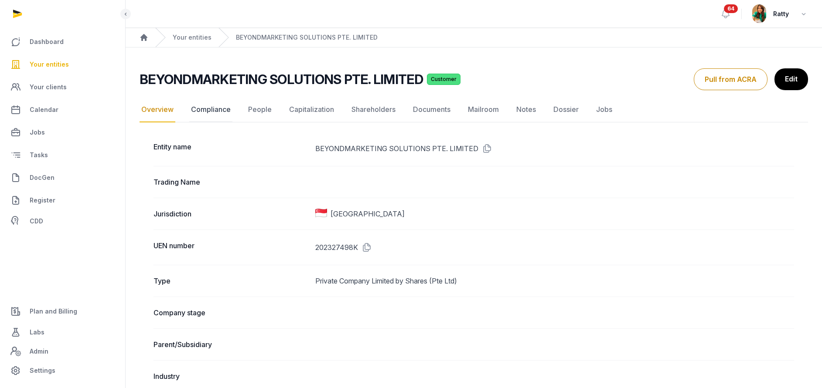
click at [210, 105] on link "Compliance" at bounding box center [210, 109] width 43 height 25
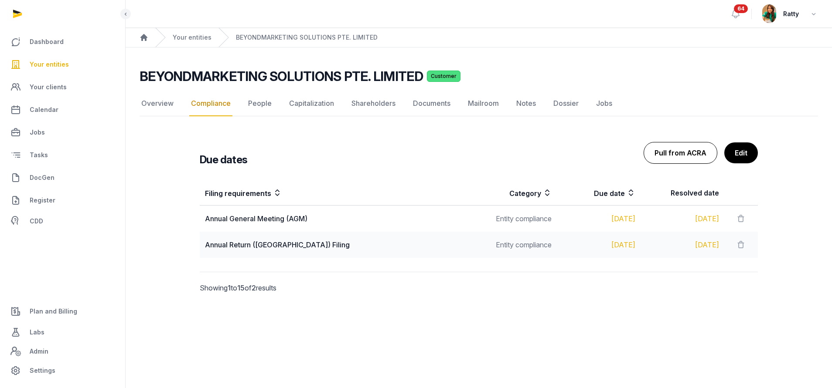
click at [685, 156] on button "Pull from ACRA" at bounding box center [680, 153] width 74 height 22
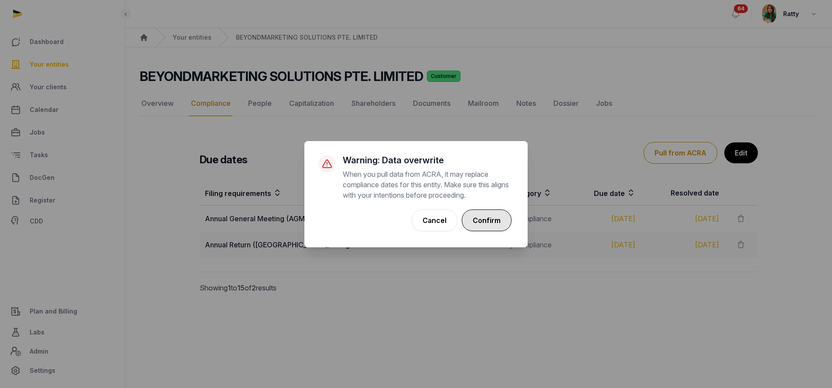
click at [496, 231] on button "Confirm" at bounding box center [487, 221] width 50 height 22
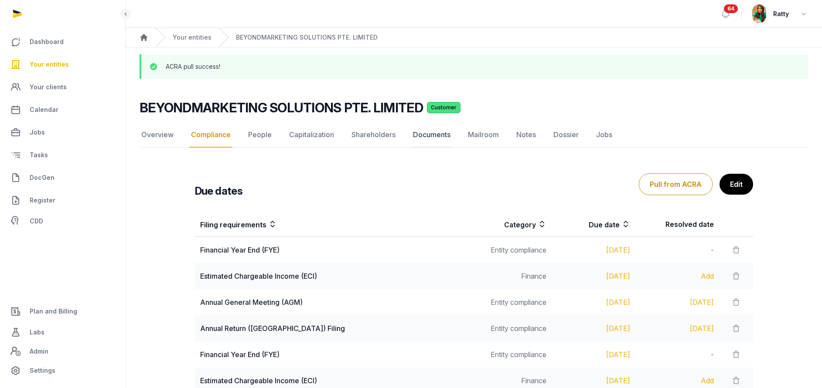
click at [433, 135] on link "Documents" at bounding box center [431, 134] width 41 height 25
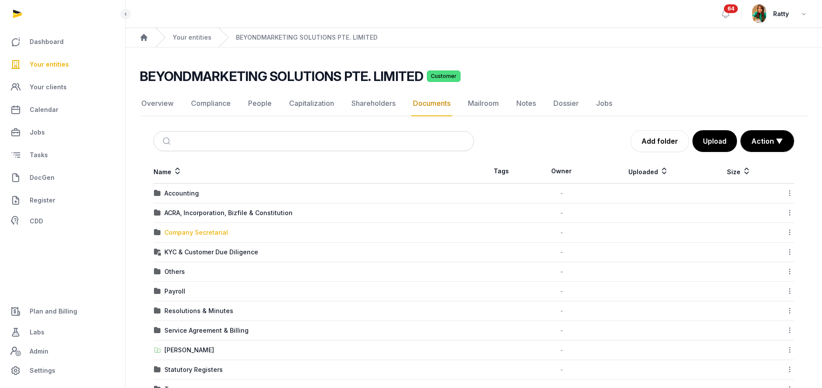
click at [197, 233] on div "Company Secretarial" at bounding box center [196, 232] width 64 height 9
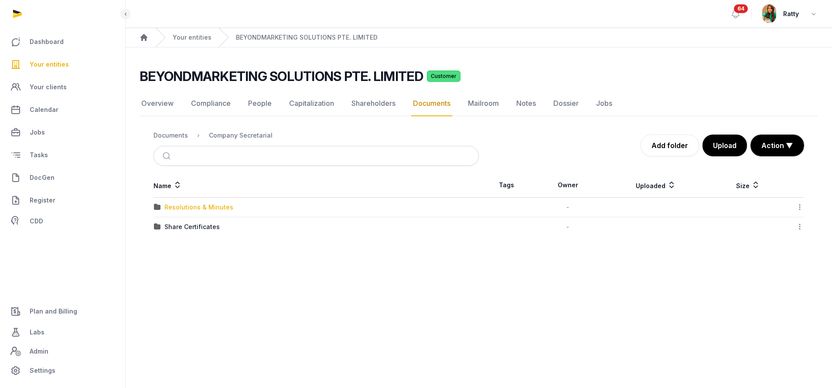
click at [188, 209] on div "Resolutions & Minutes" at bounding box center [198, 207] width 69 height 9
click at [171, 232] on td "2025" at bounding box center [315, 228] width 325 height 20
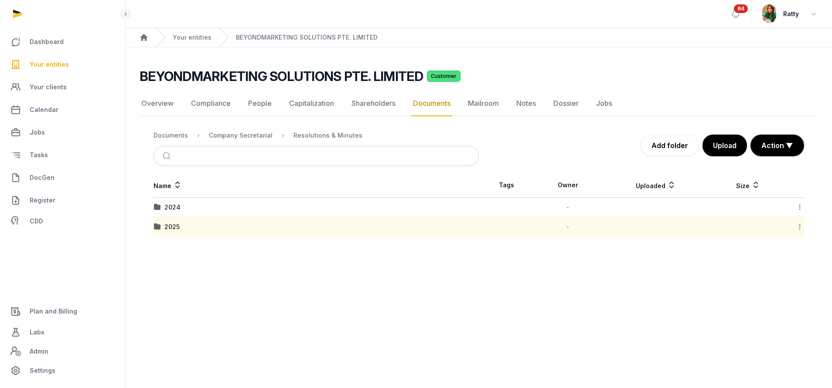
click at [172, 231] on td "2025" at bounding box center [315, 228] width 325 height 20
click at [173, 230] on div "2025" at bounding box center [171, 227] width 15 height 9
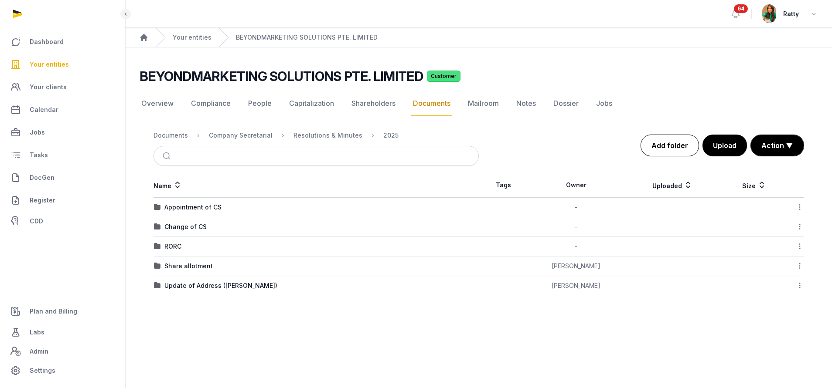
click at [655, 146] on link "Add folder" at bounding box center [669, 146] width 58 height 22
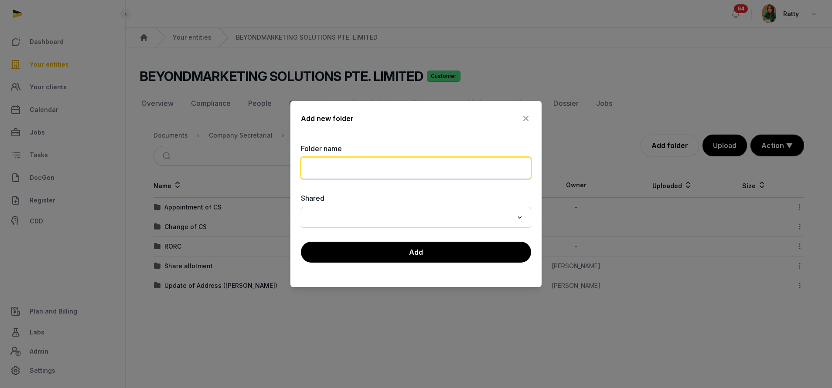
click at [439, 170] on input "text" at bounding box center [416, 168] width 230 height 22
click at [354, 168] on input "**********" at bounding box center [416, 168] width 230 height 22
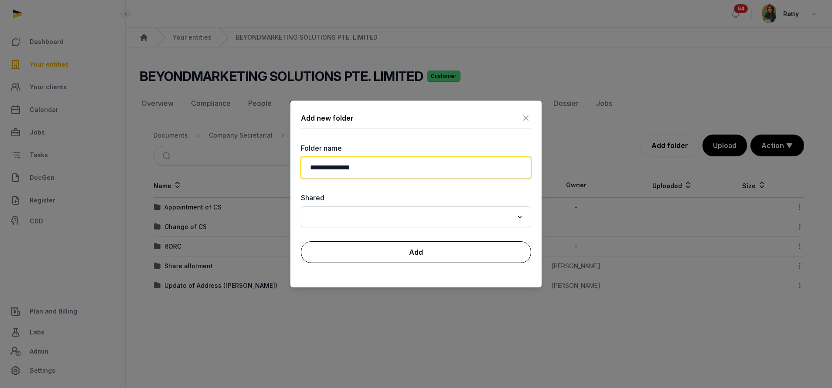
type input "**********"
click at [414, 248] on button "Add" at bounding box center [416, 252] width 230 height 22
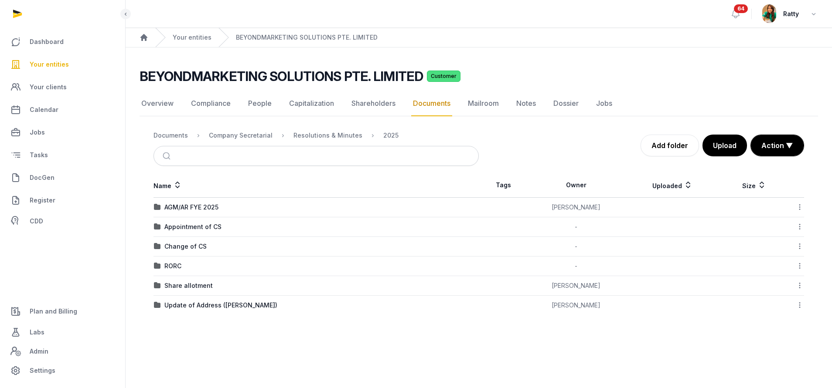
click at [202, 207] on div "AGM/AR FYE 2025" at bounding box center [191, 207] width 54 height 9
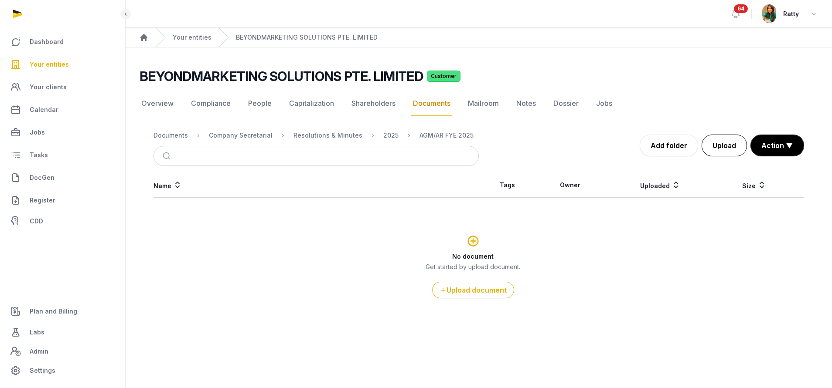
click at [726, 150] on button "Upload" at bounding box center [723, 146] width 45 height 22
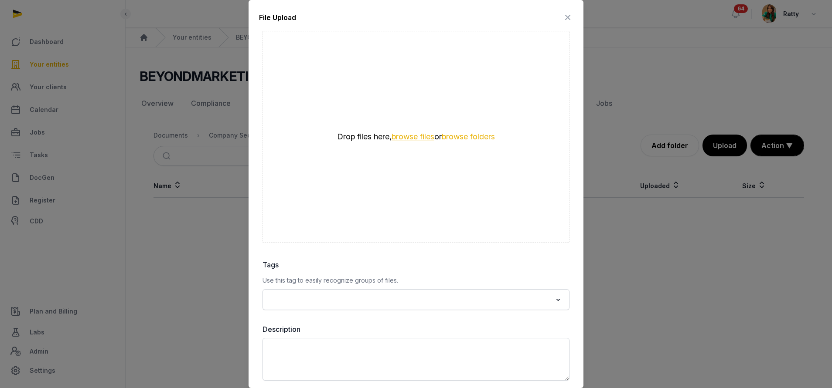
click at [406, 140] on button "browse files" at bounding box center [412, 137] width 43 height 8
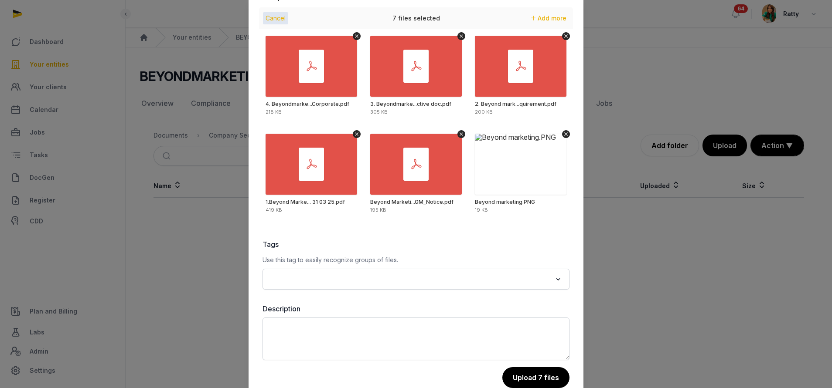
scroll to position [38, 0]
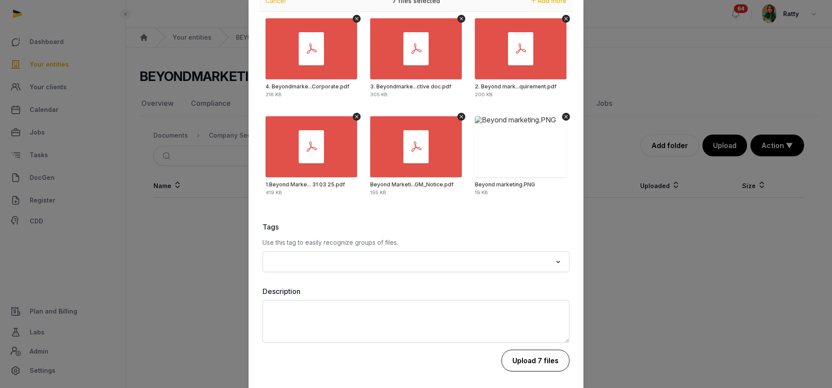
click at [531, 369] on button "Upload 7 files" at bounding box center [535, 361] width 68 height 22
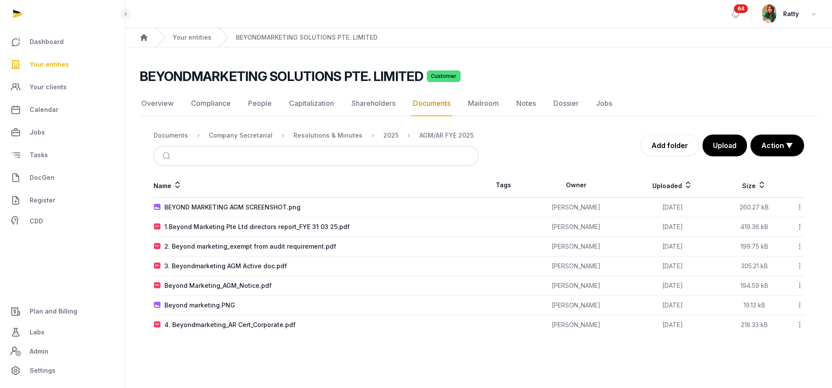
click at [384, 140] on div "2025" at bounding box center [383, 135] width 29 height 10
click at [384, 136] on div "2025" at bounding box center [390, 135] width 15 height 9
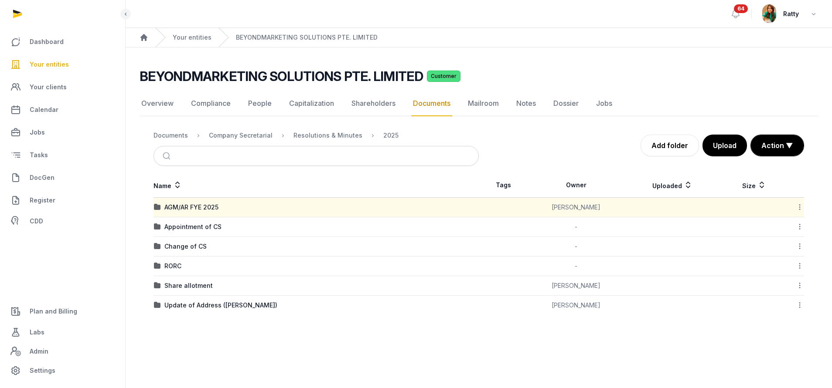
click at [799, 209] on icon at bounding box center [800, 207] width 8 height 9
click at [779, 269] on div "Change owner" at bounding box center [769, 262] width 70 height 16
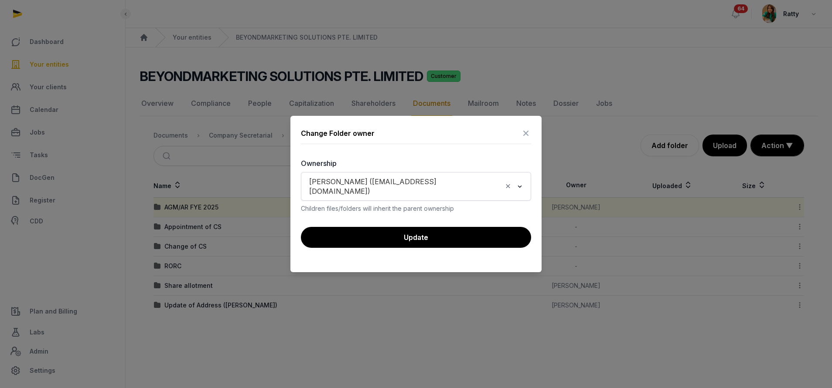
click at [521, 138] on icon at bounding box center [525, 133] width 10 height 14
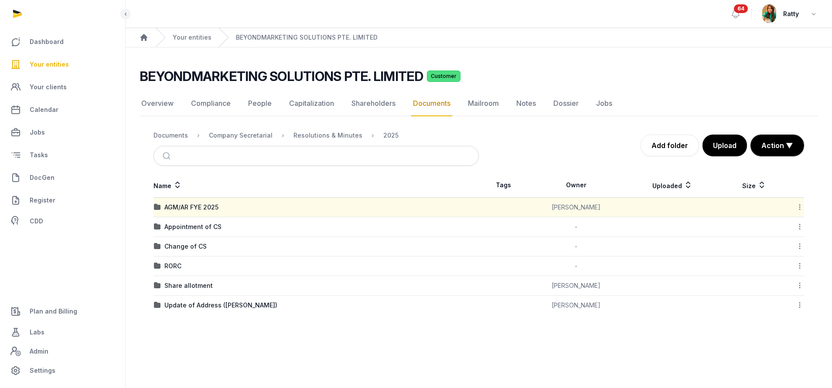
click at [799, 208] on icon at bounding box center [800, 207] width 8 height 9
click at [774, 274] on div "Copy link" at bounding box center [769, 277] width 70 height 16
